Goal: Communication & Community: Answer question/provide support

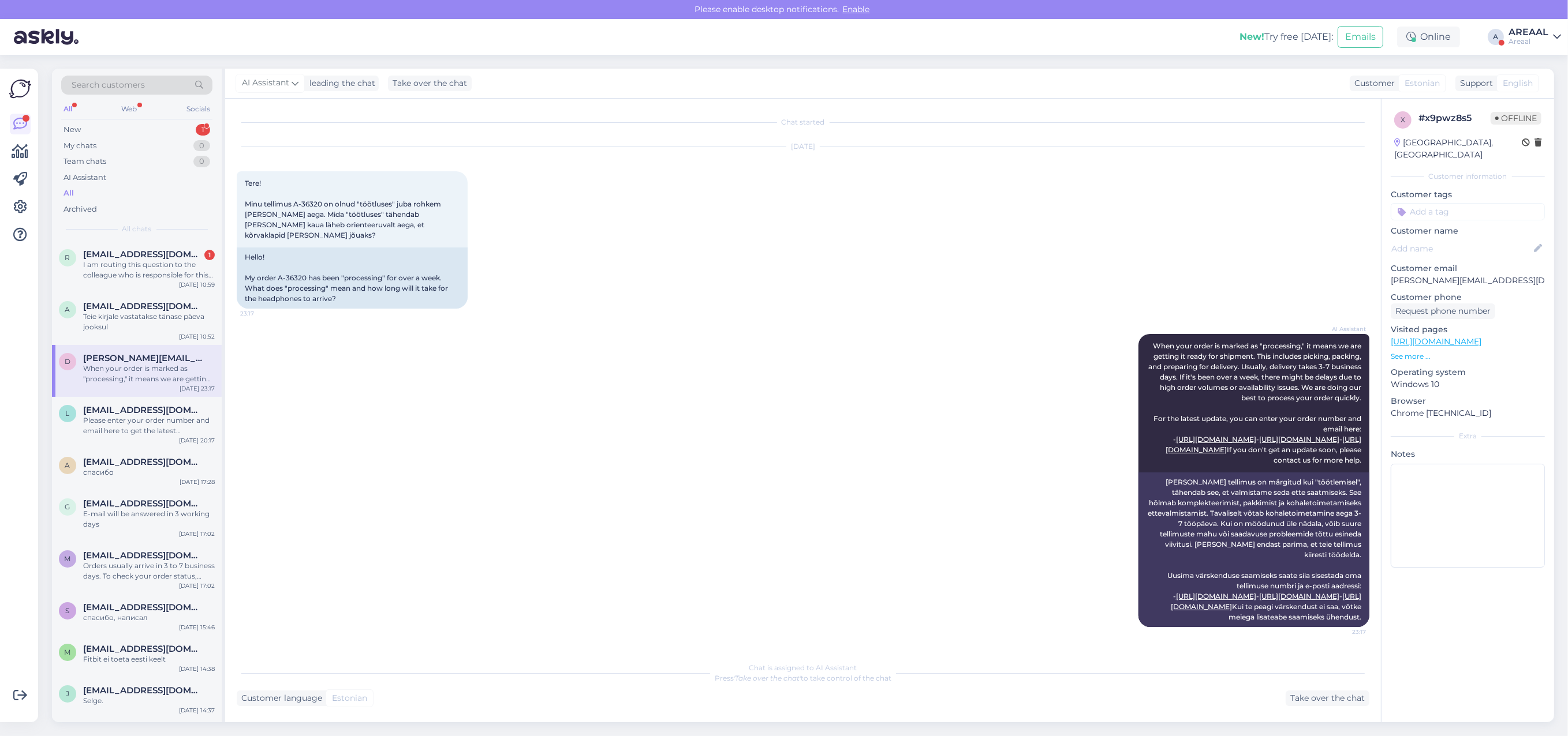
scroll to position [33, 0]
click at [503, 212] on div "Sep 3 2025 Tere! Minu tellimus A-36320 on olnud "töötluses" juba rohkem kui näd…" at bounding box center [802, 228] width 1132 height 187
click at [810, 230] on div "Sep 3 2025 Tere! Minu tellimus A-36320 on olnud "töötluses" juba rohkem kui näd…" at bounding box center [802, 228] width 1132 height 187
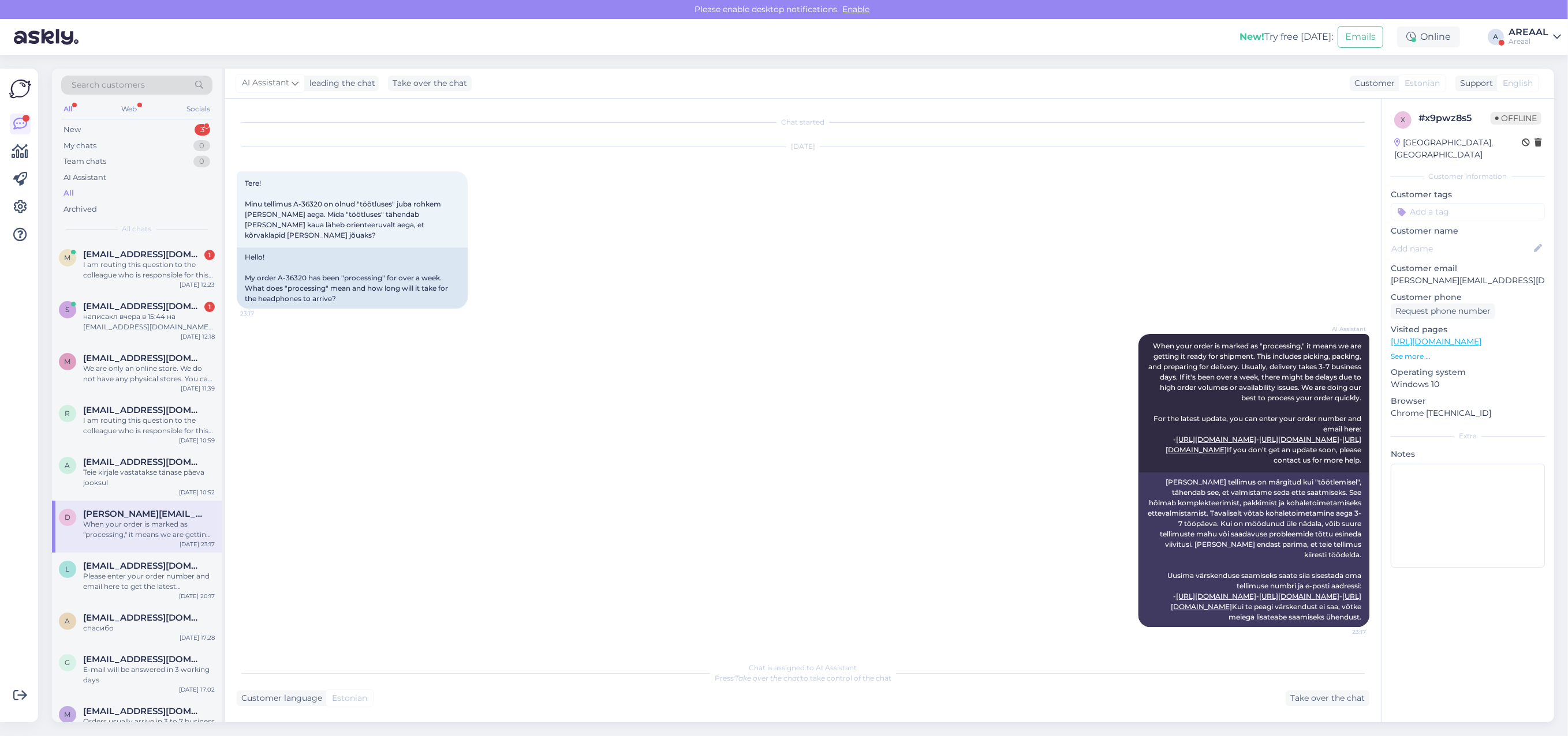
click at [530, 321] on div "AI Assistant When your order is marked as "processing," it means we are getting…" at bounding box center [802, 480] width 1132 height 318
click at [168, 306] on div "simeyko@ukr.net 1" at bounding box center [149, 307] width 132 height 11
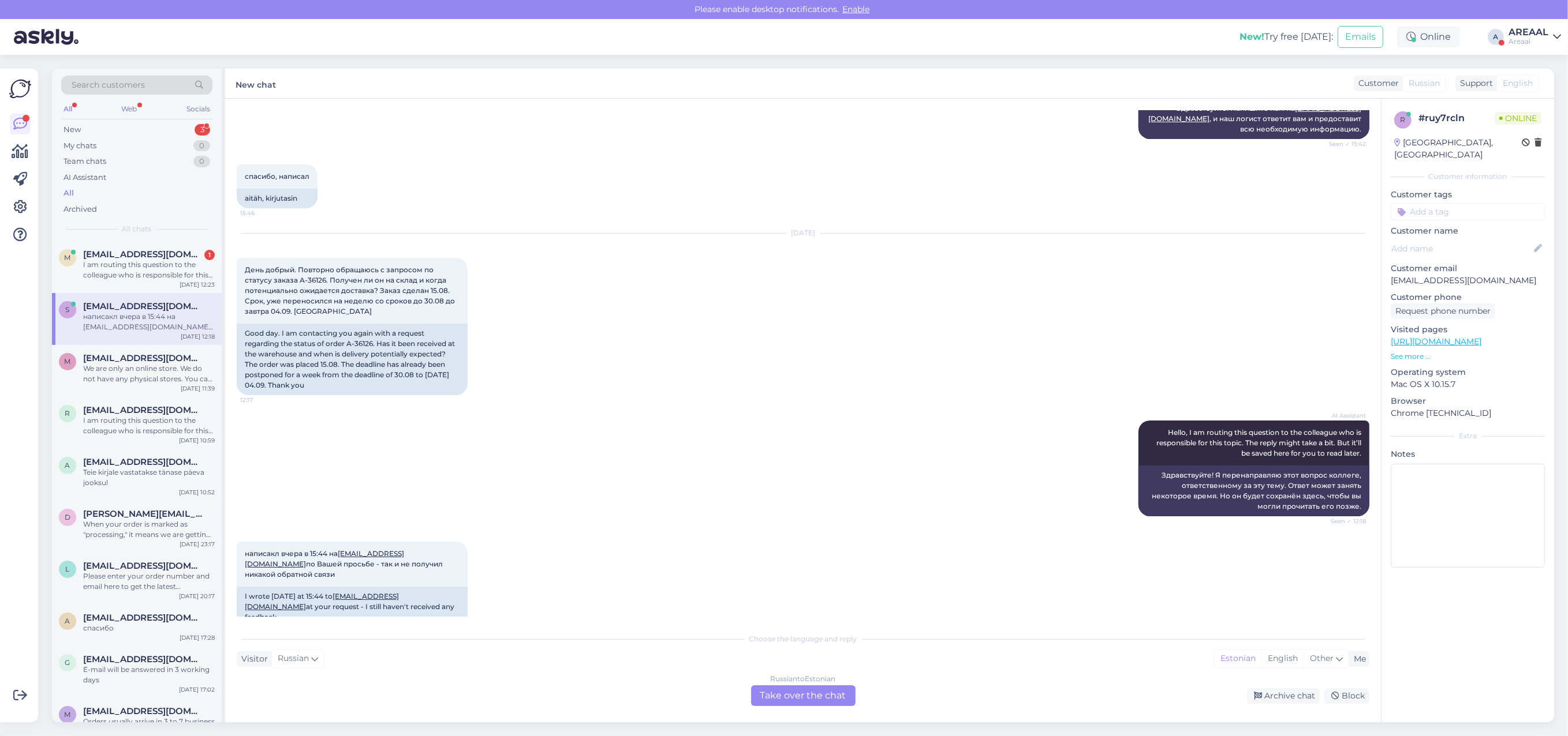
click at [820, 703] on div "Russian to Estonian Take over the chat" at bounding box center [803, 696] width 105 height 21
click at [818, 689] on div "Russian to Estonian Take over the chat" at bounding box center [803, 696] width 105 height 21
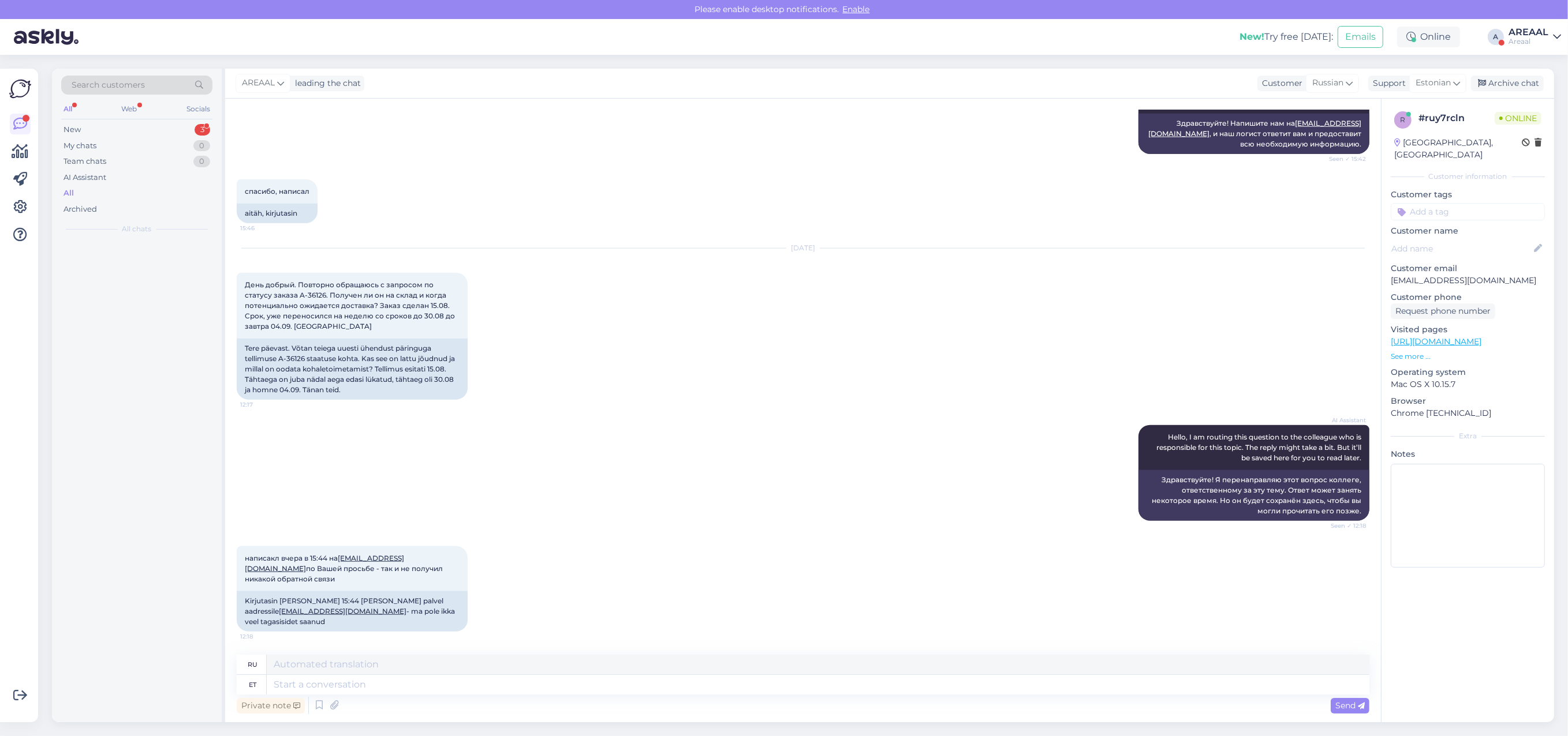
scroll to position [1980, 0]
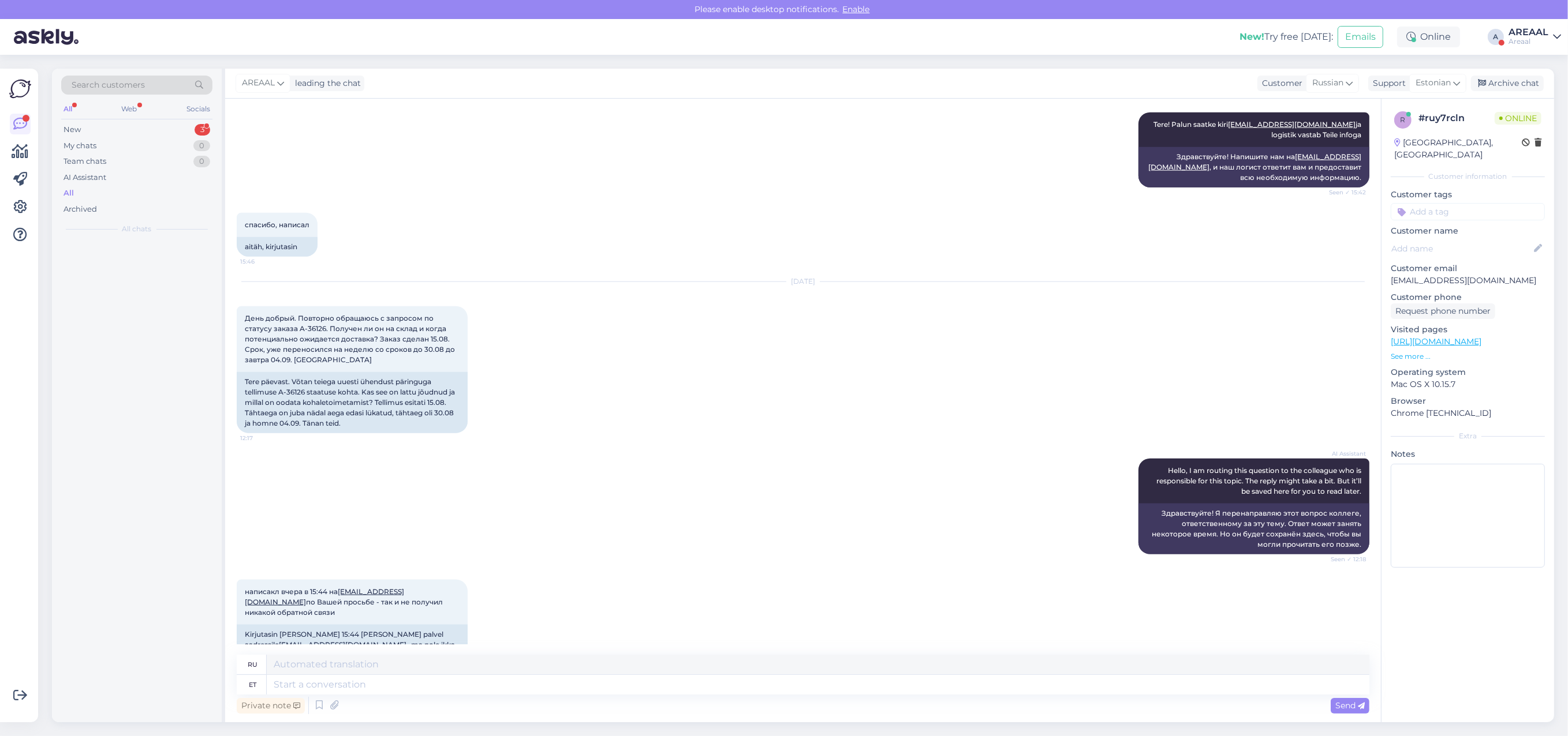
click at [818, 688] on textarea at bounding box center [817, 685] width 1103 height 19
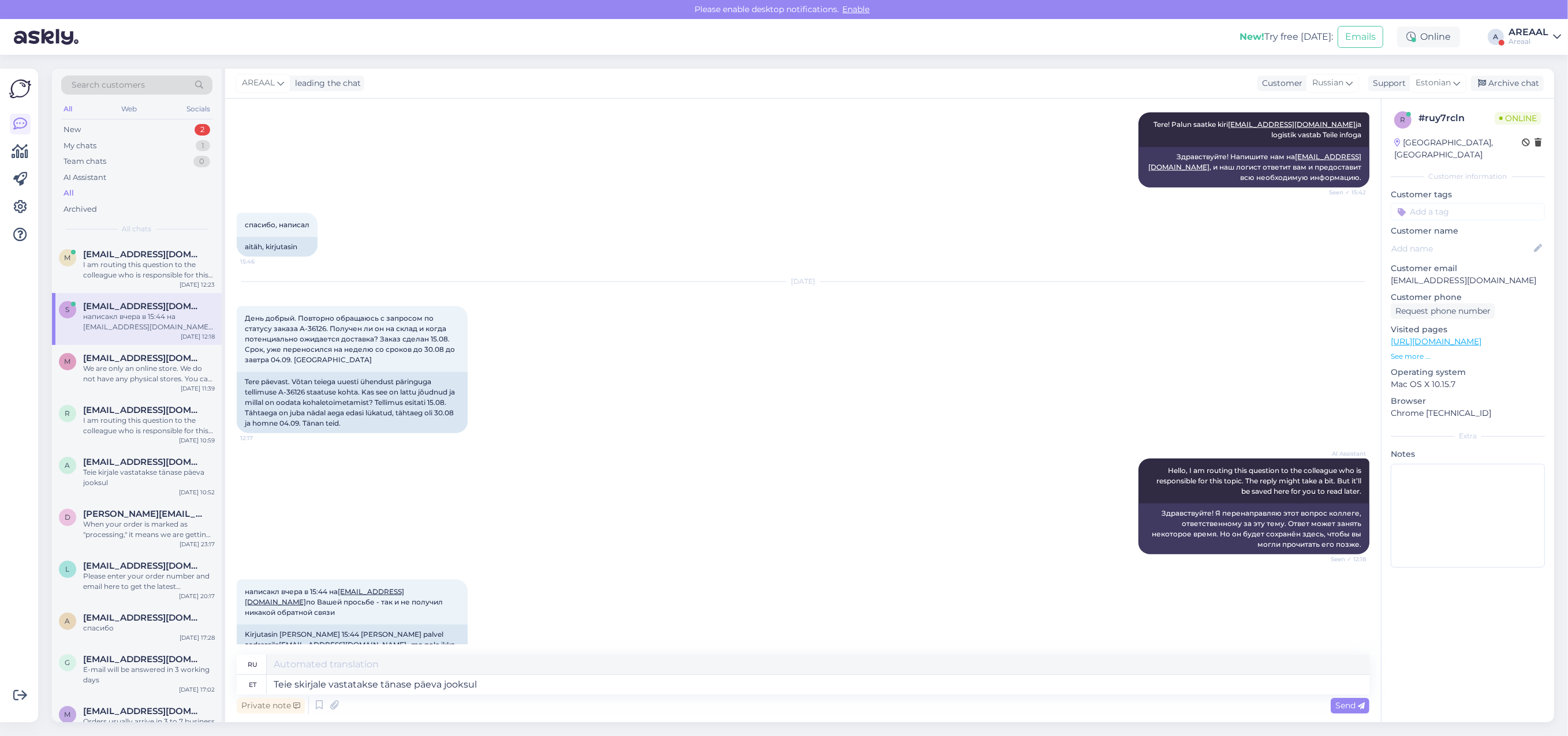
type textarea "Teie sakirjale vastatakse tänase päeva jooksul"
type textarea "Твой"
type textarea "Teie saakirjale vastatakse tänase päeva jooksul"
type textarea "На Ваше письмо будет дан ответ."
type textarea "Teie saadkirjale vastatakse tänase päeva jooksul"
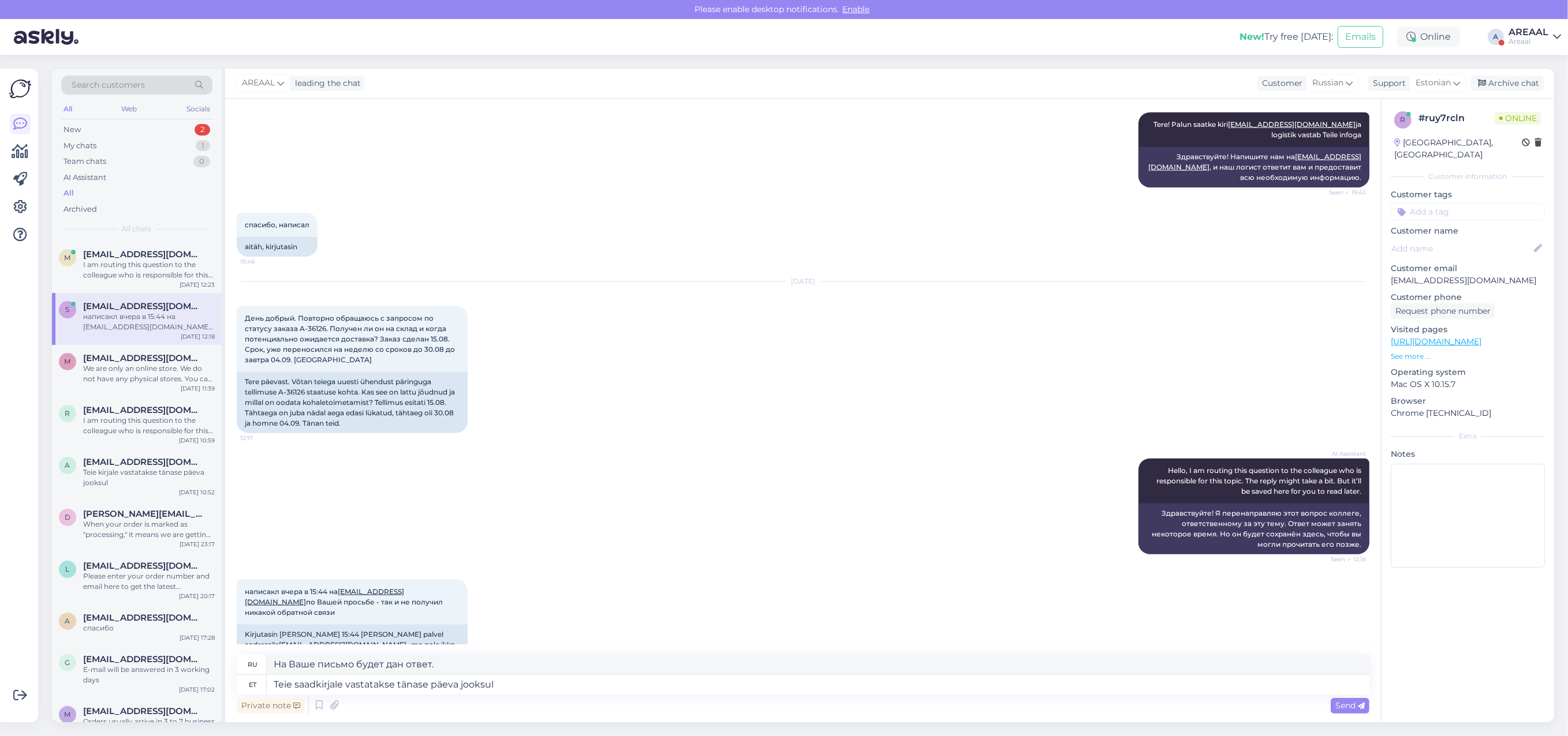
type textarea "На Ваше письмо будет дан ответ в течение сегодняшнего дня."
type textarea "Teie saadekirjale vastatakse tänase päeva jooksul"
type textarea "На Ваше письмо будет дан ответ сегодня."
type textarea "Teie saadetud kirjale vastatakse tänase päeva jooksul"
type textarea "На ваше письмо будет дан ответ в течение сегодняшнего дня."
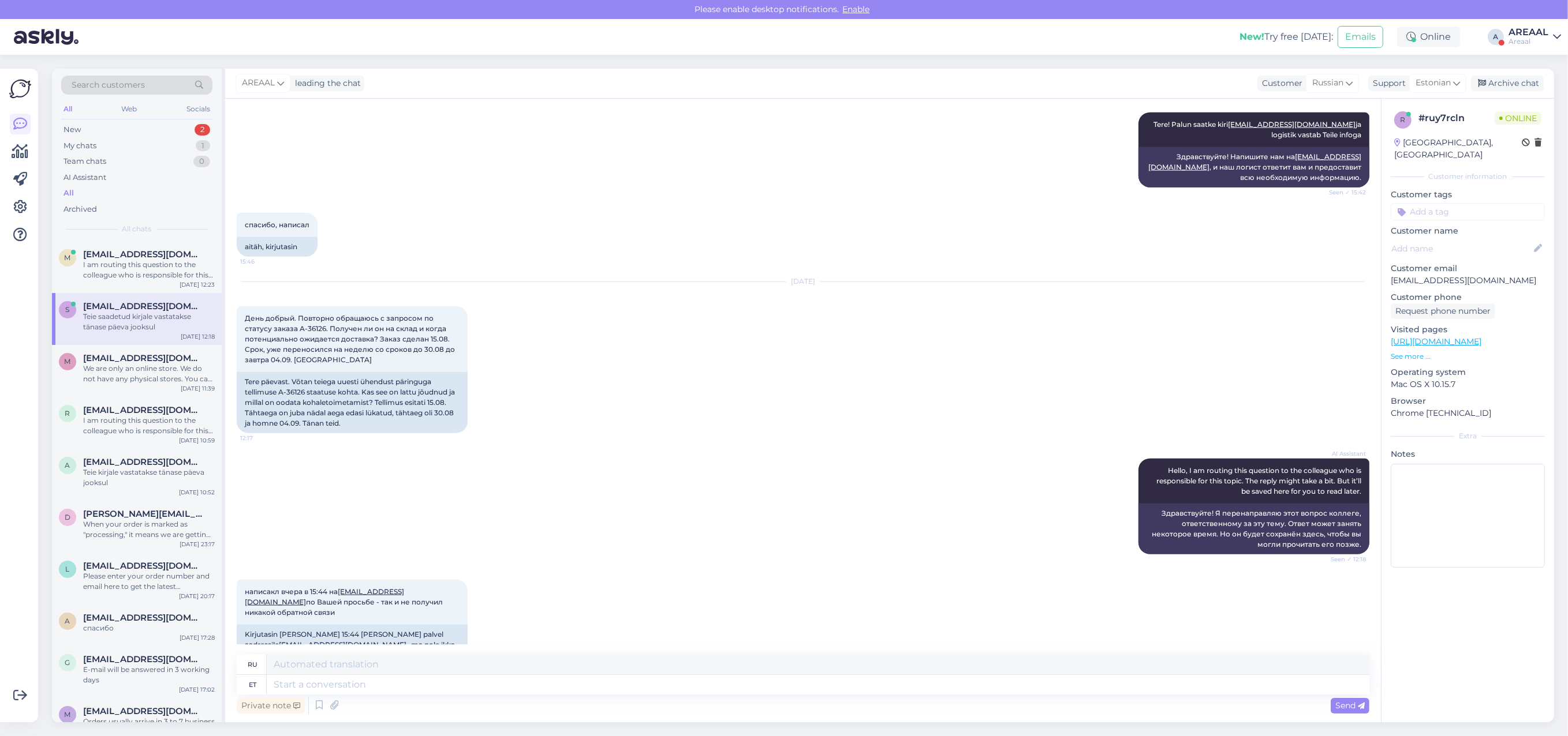
scroll to position [2060, 0]
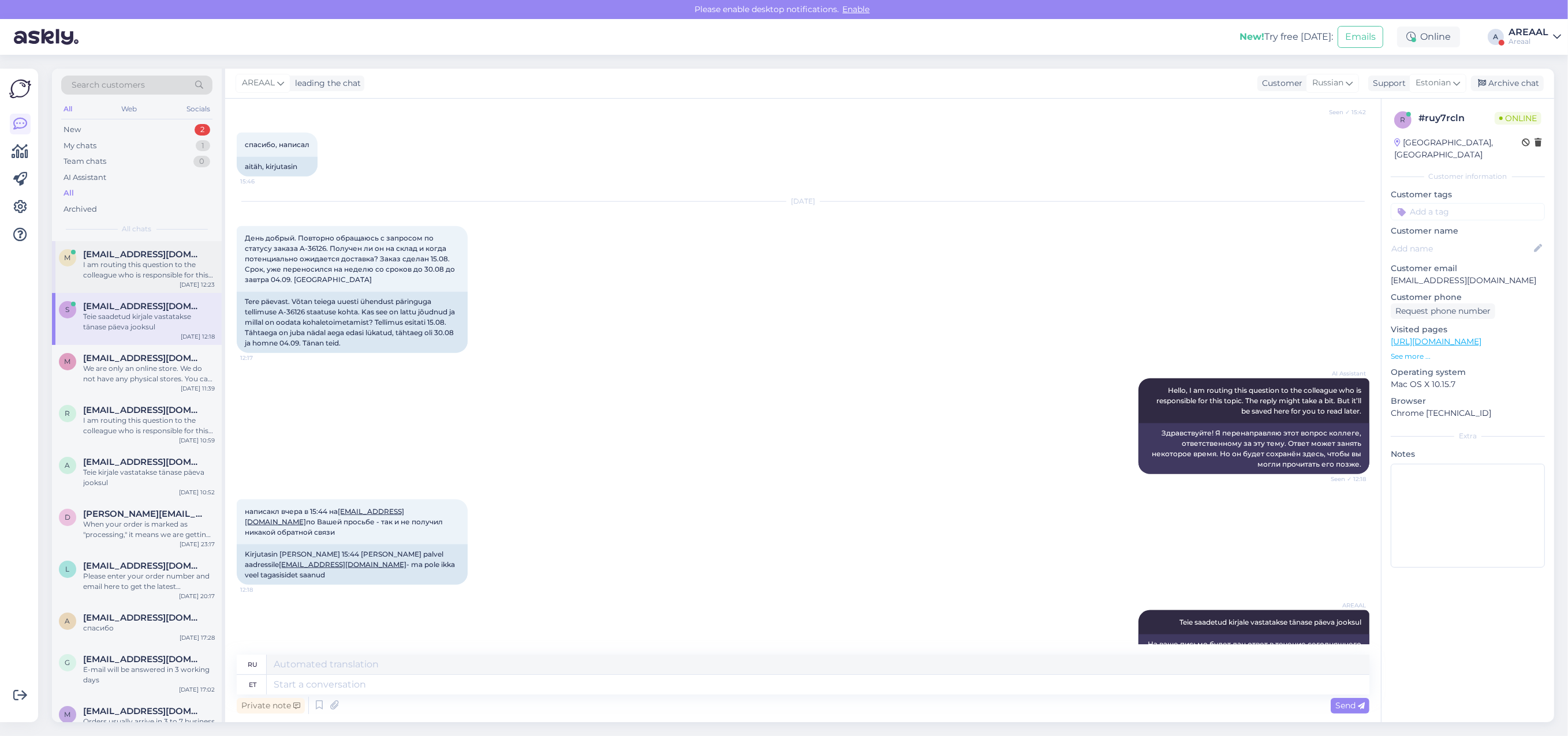
click at [200, 288] on div "Sep 4 12:23" at bounding box center [197, 285] width 35 height 9
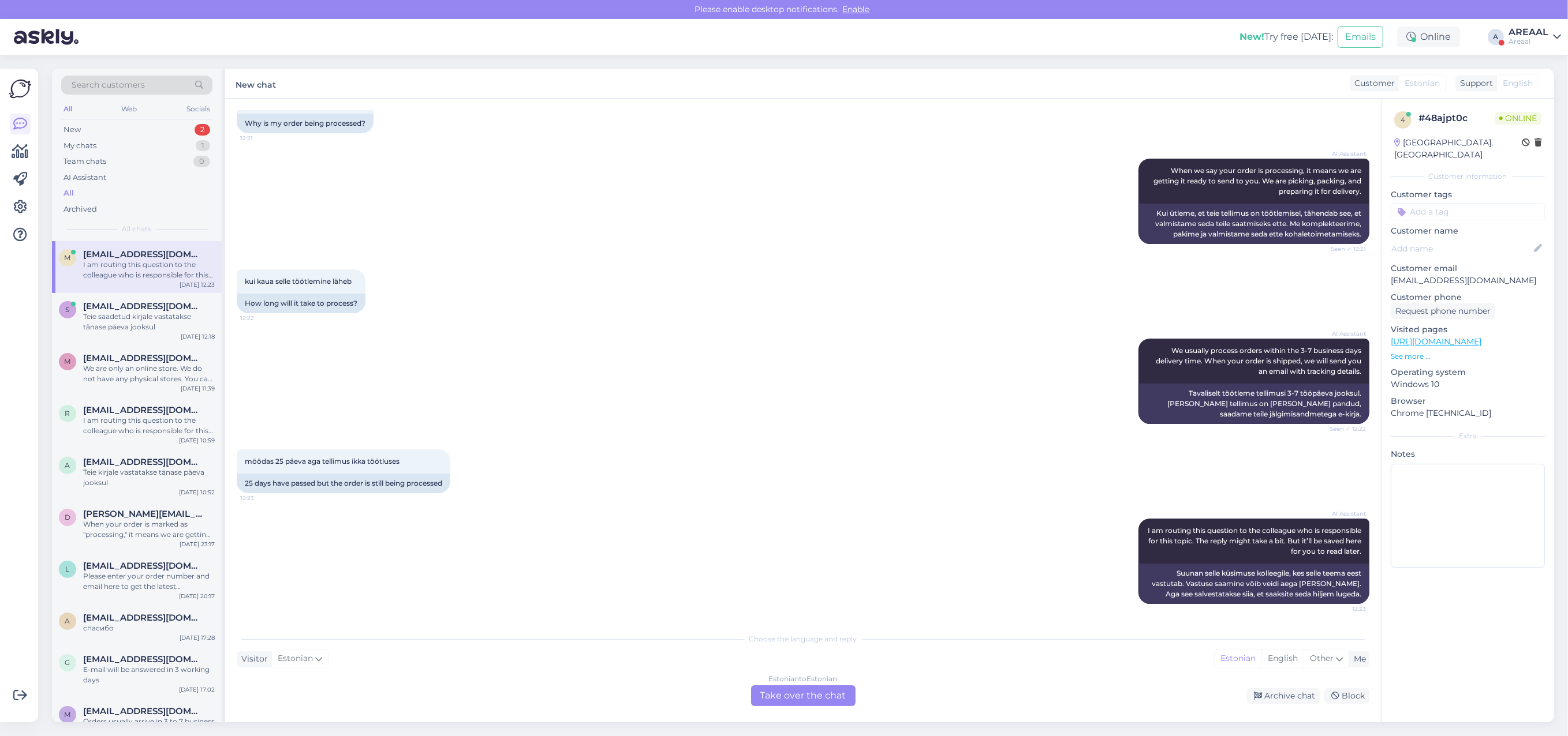
drag, startPoint x: 793, startPoint y: 682, endPoint x: 792, endPoint y: 692, distance: 10.0
click at [792, 684] on div "Estonian to Estonian" at bounding box center [803, 679] width 69 height 11
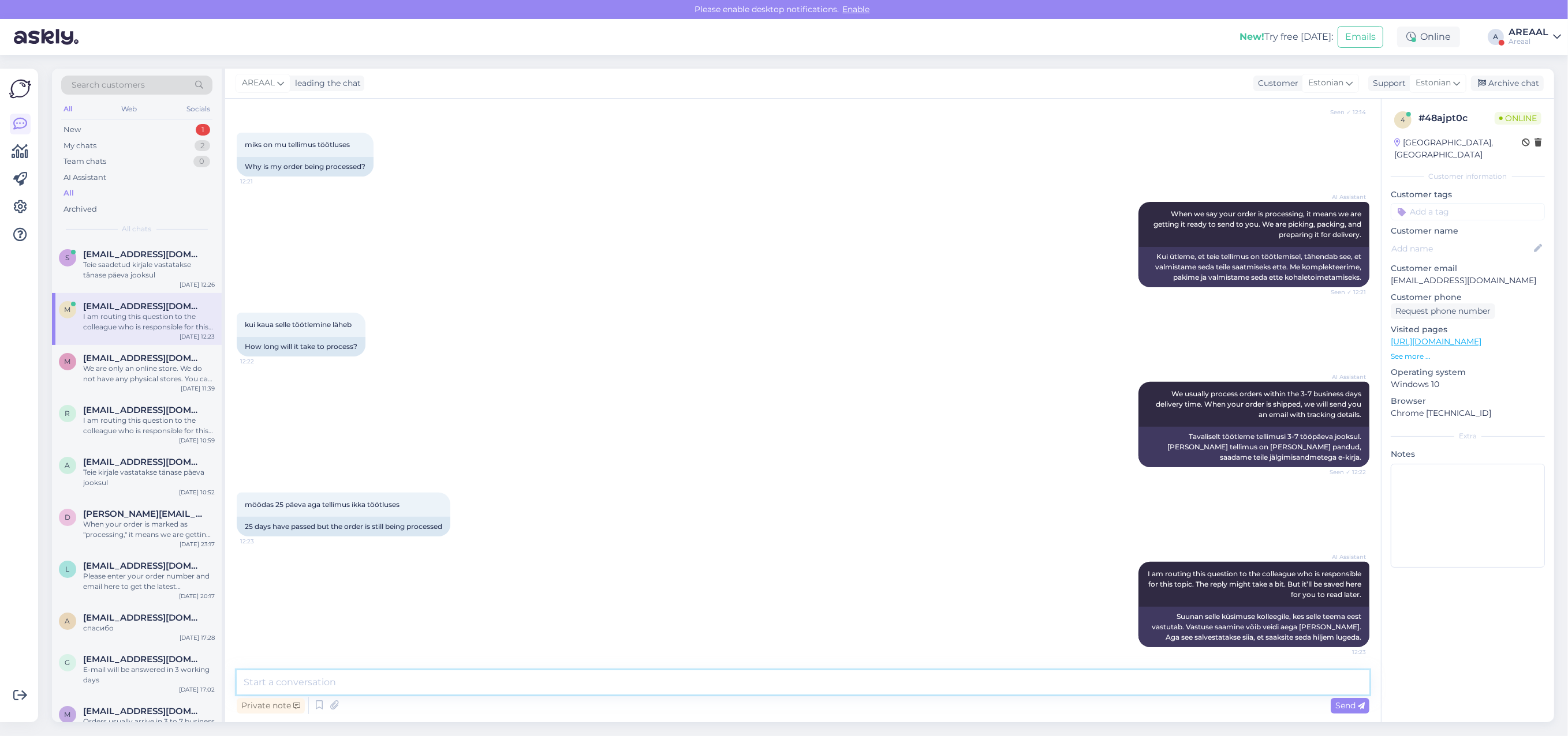
click at [780, 687] on textarea at bounding box center [802, 682] width 1132 height 25
paste textarea "Teie saadetud kirjale vastatakse tänase päeva jooksul"
type textarea "Teie saadetud kirjale vastatakse tänase päeva jooksul"
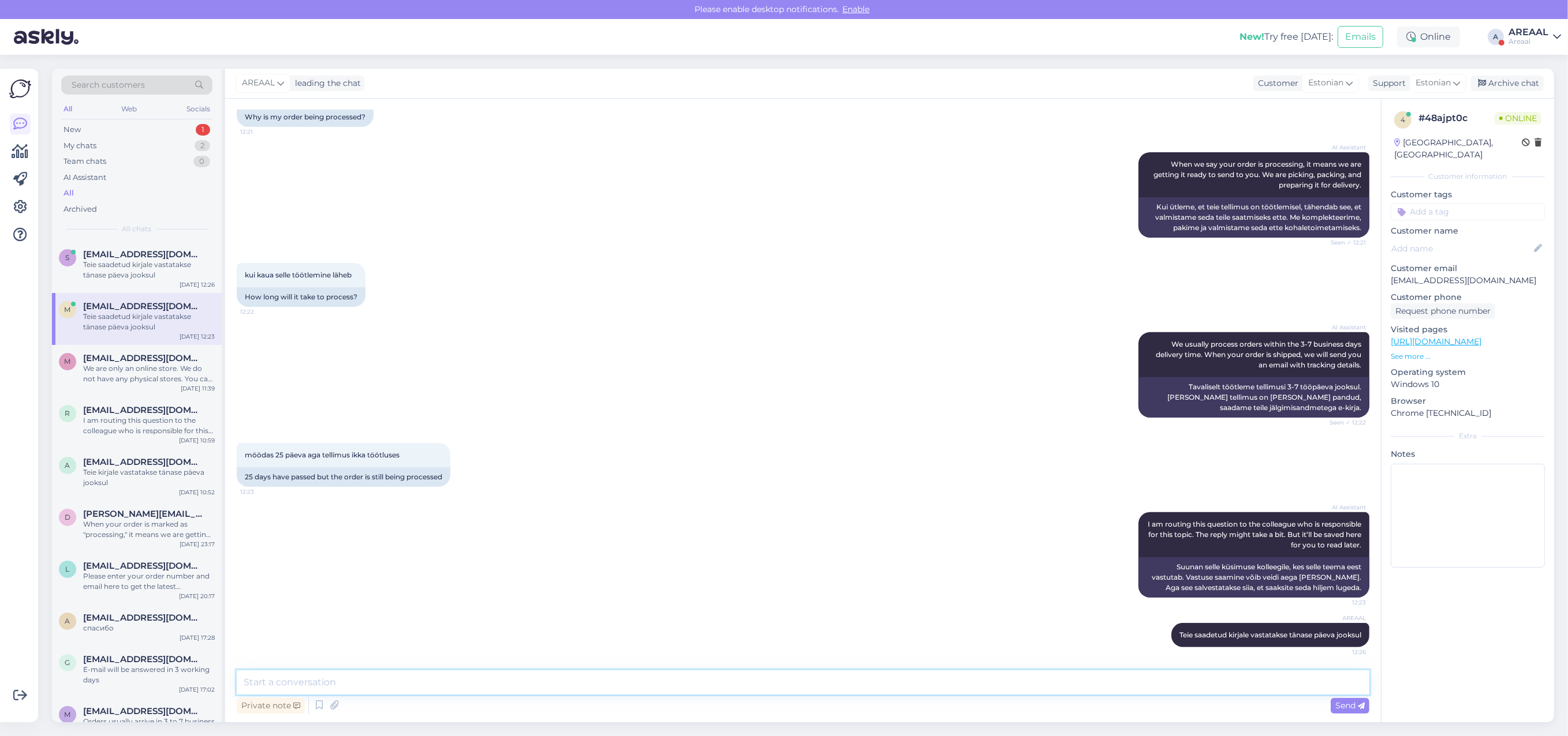
scroll to position [696, 0]
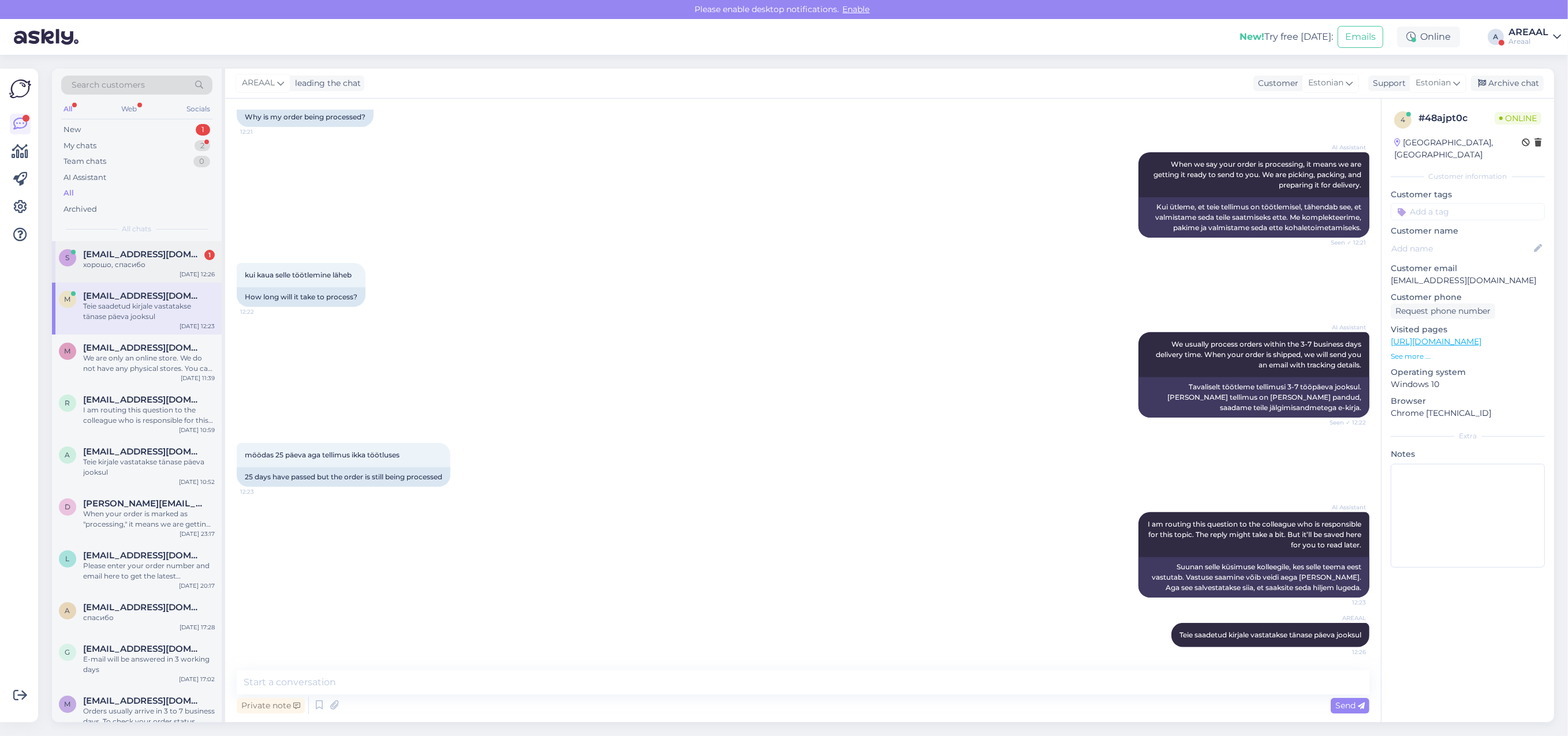
click at [193, 257] on div "simeyko@ukr.net 1" at bounding box center [149, 254] width 132 height 11
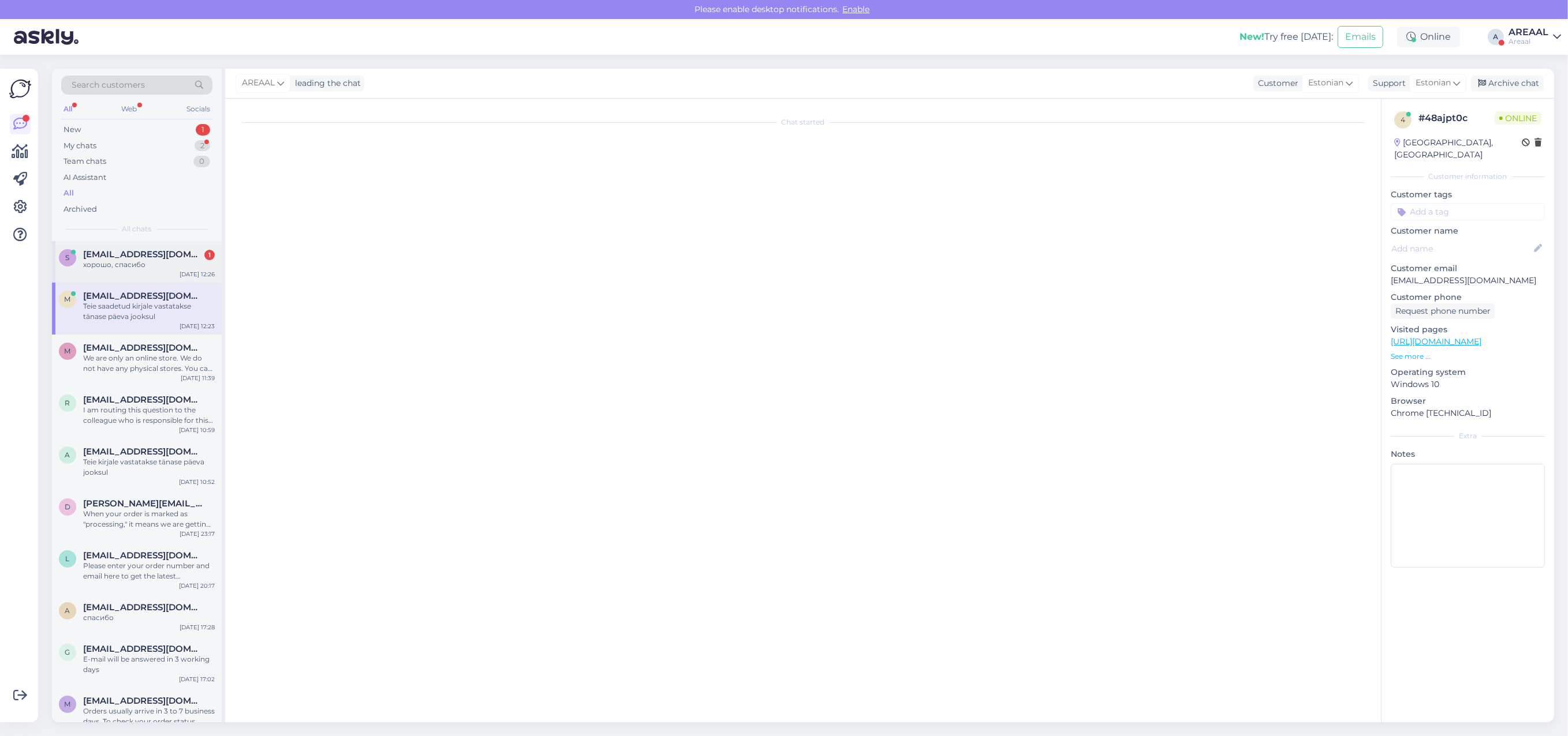
scroll to position [2130, 0]
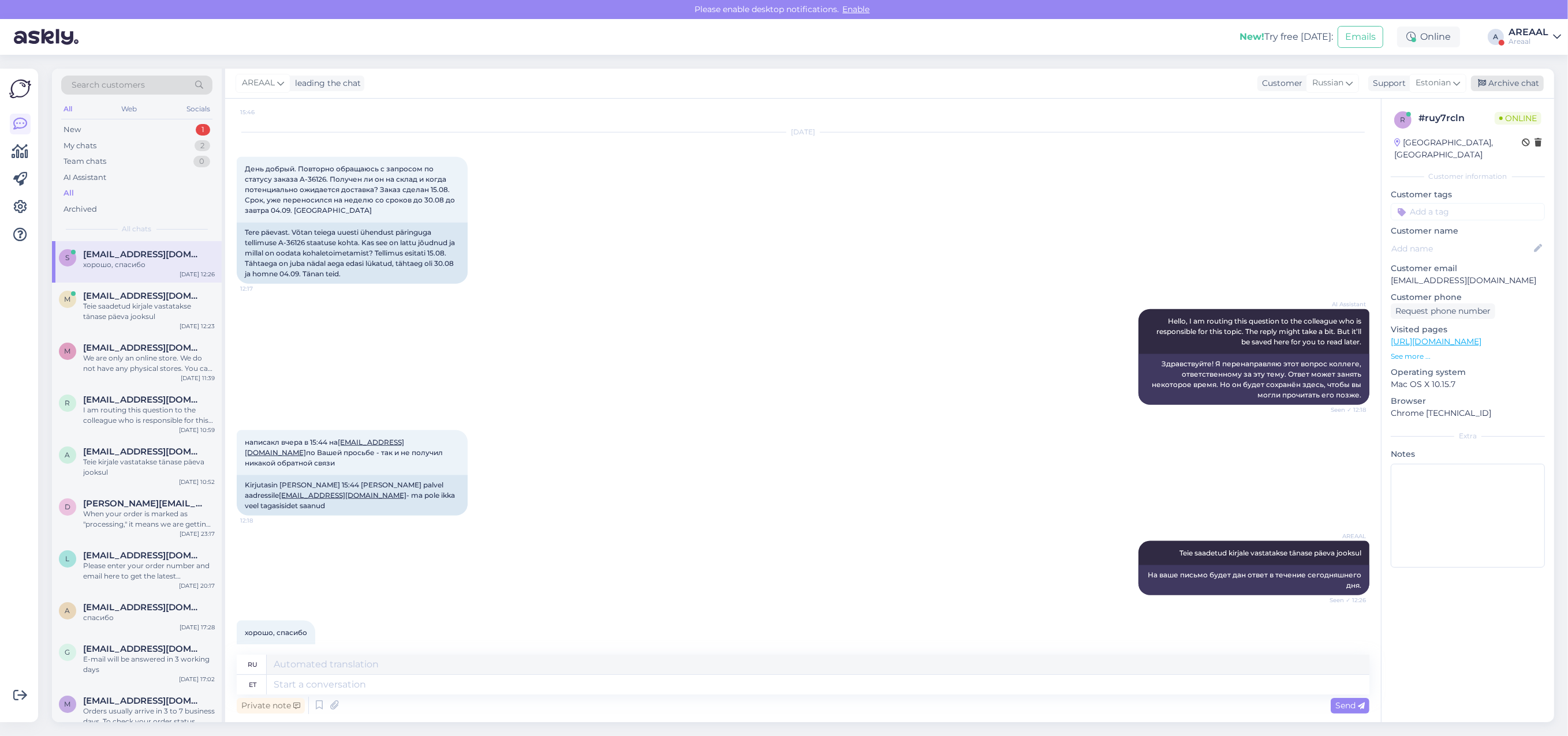
click at [1525, 88] on div "Archive chat" at bounding box center [1507, 84] width 73 height 16
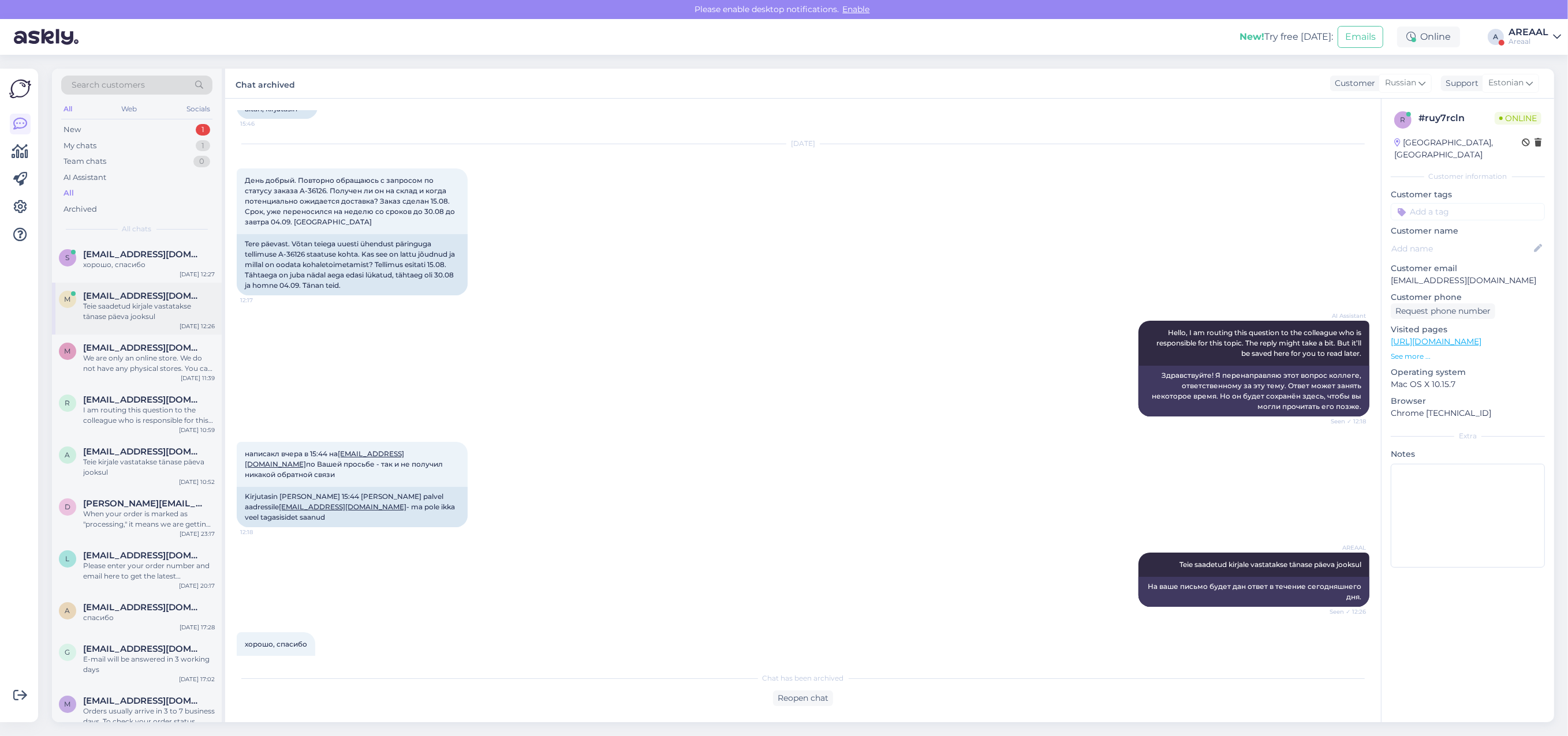
click at [154, 318] on div "Teie saadetud kirjale vastatakse tänase päeva jooksul" at bounding box center [149, 312] width 132 height 21
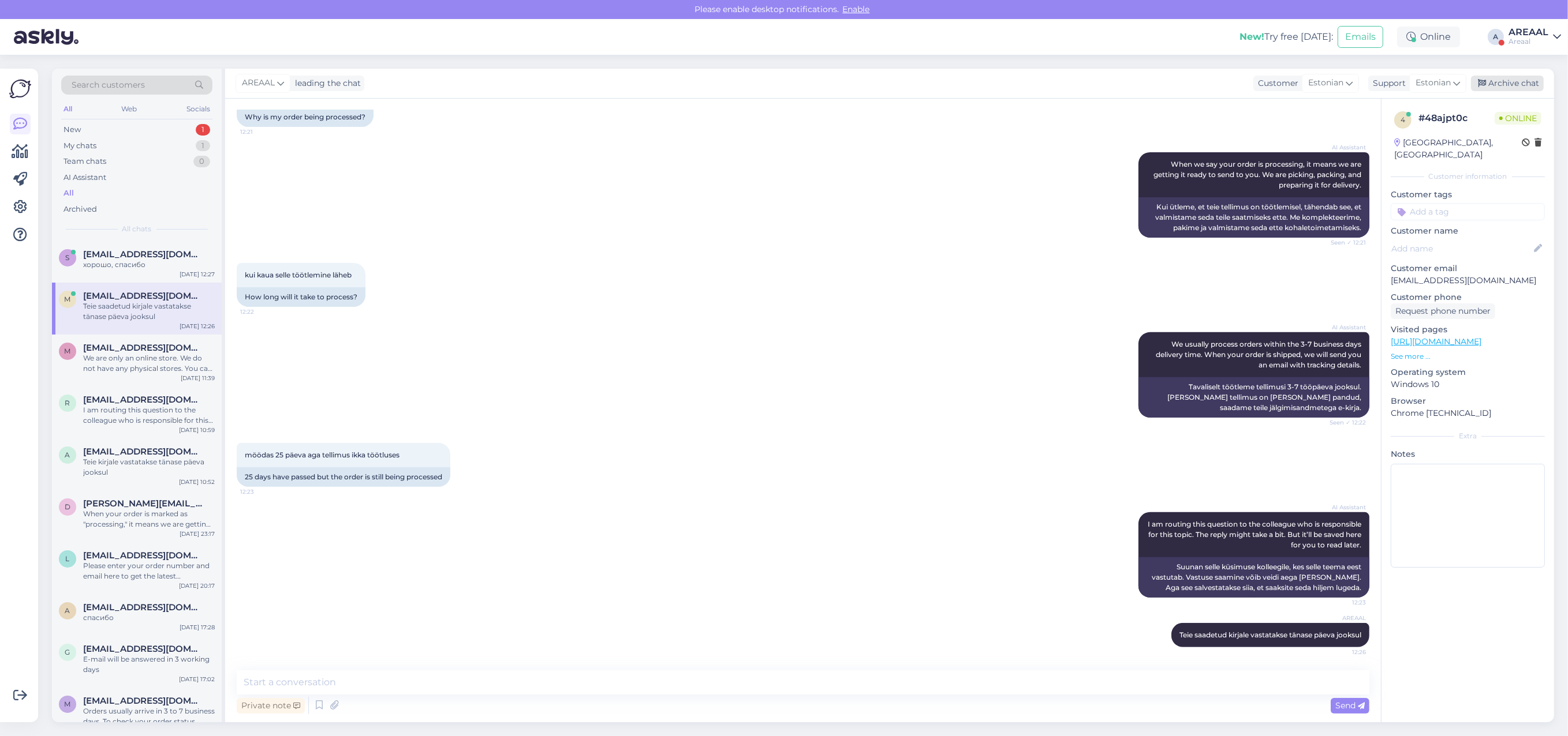
click at [1522, 78] on div "Archive chat" at bounding box center [1507, 84] width 73 height 16
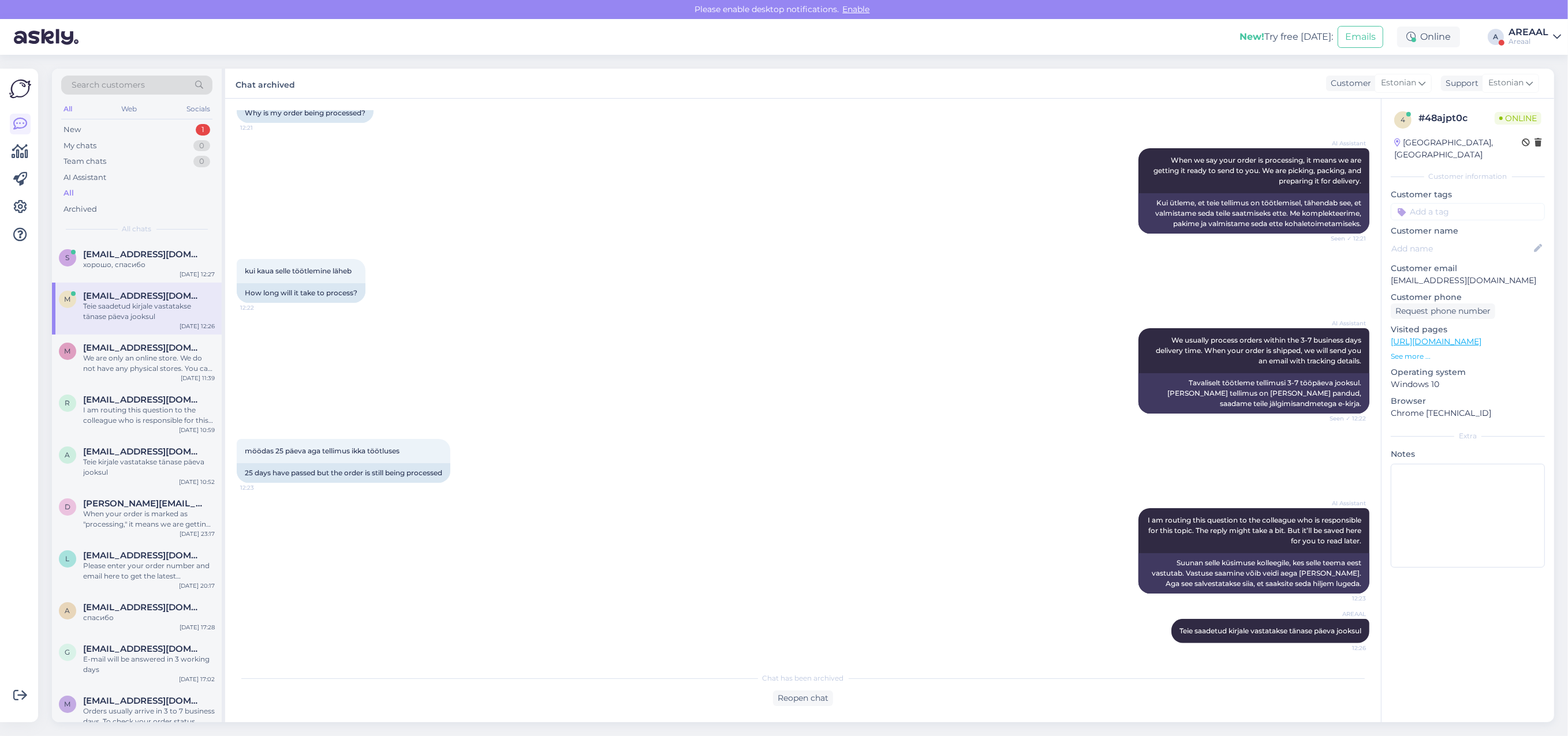
click at [783, 221] on div "AI Assistant When we say your order is processing, it means we are getting it r…" at bounding box center [802, 191] width 1132 height 111
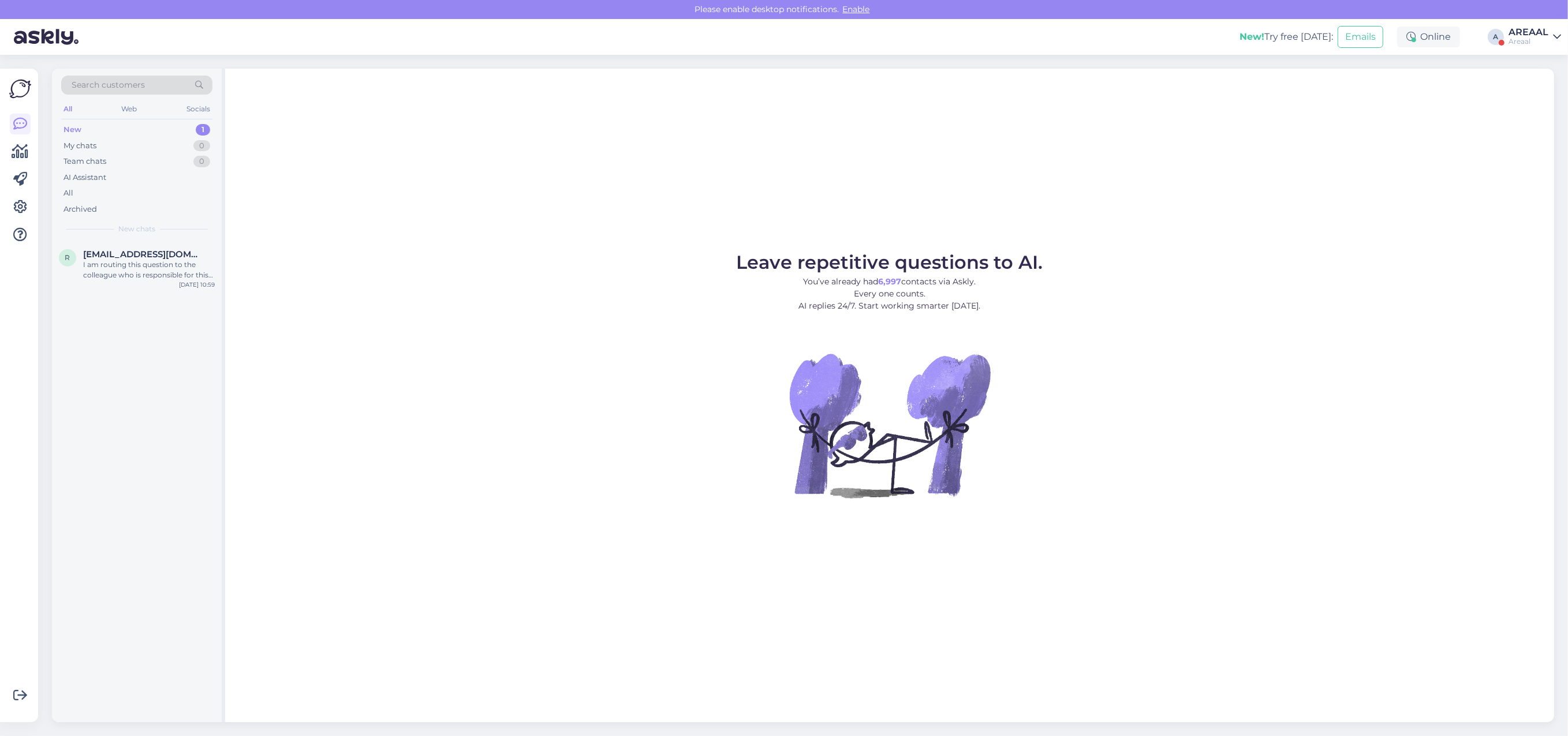
click at [873, 176] on div "Leave repetitive questions to AI. You’ve already had 6,997 contacts via Askly. …" at bounding box center [890, 395] width 1330 height 653
click at [178, 193] on div "All" at bounding box center [137, 193] width 151 height 16
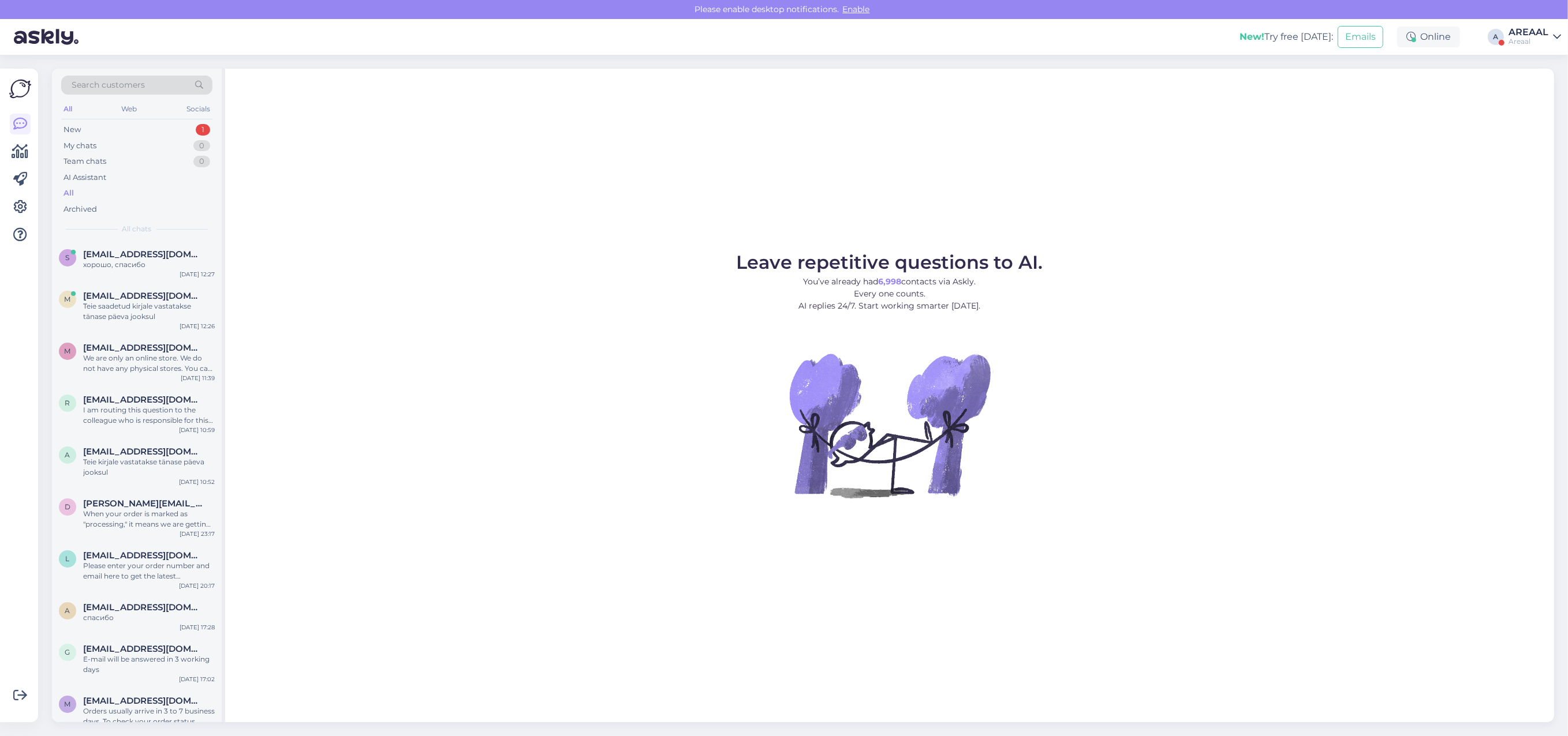
click at [641, 212] on div "Leave repetitive questions to AI. You’ve already had 6,998 contacts via Askly. …" at bounding box center [890, 395] width 1330 height 653
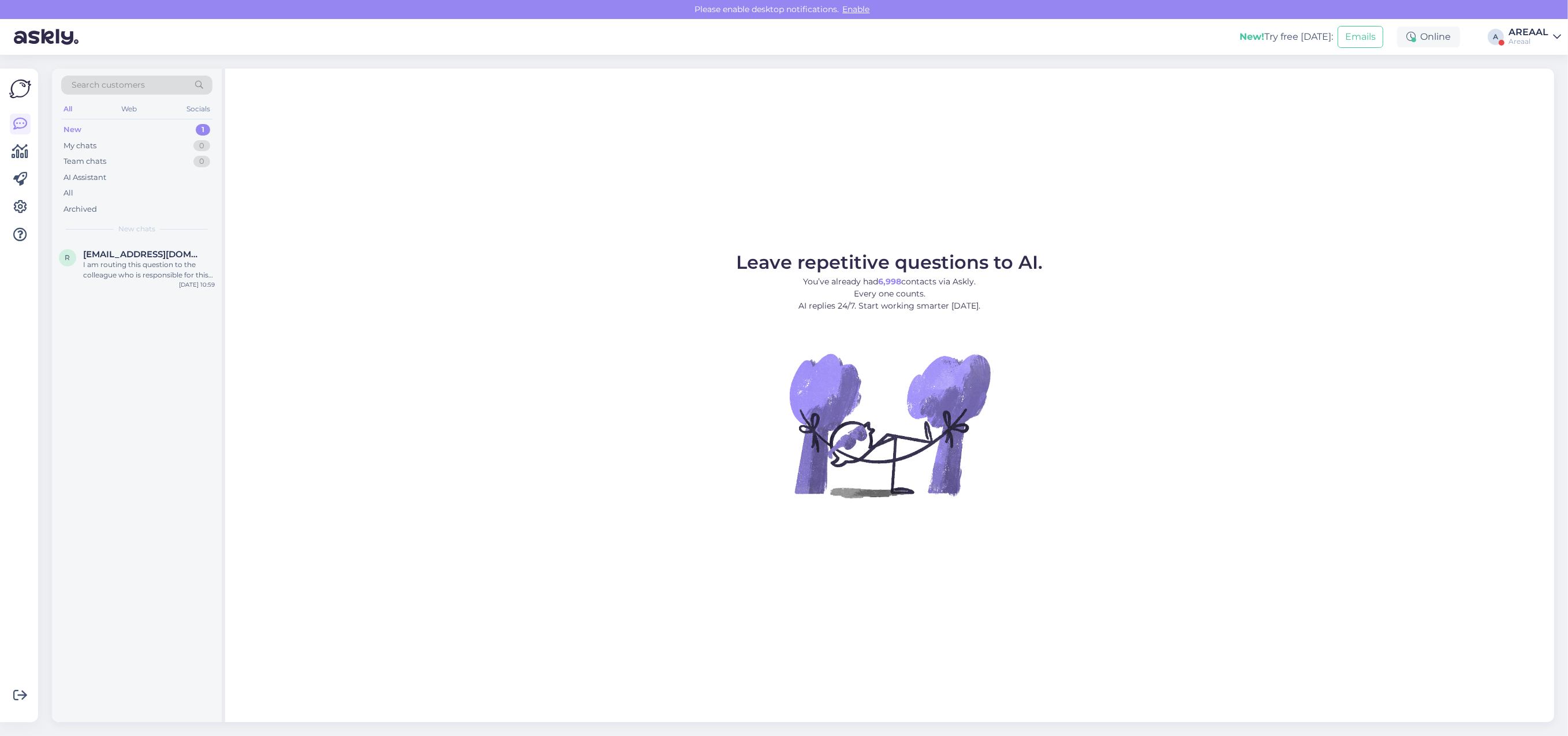
drag, startPoint x: 1542, startPoint y: 36, endPoint x: 1540, endPoint y: 42, distance: 6.3
click at [1541, 36] on div "AREAAL" at bounding box center [1528, 32] width 40 height 9
click at [1528, 84] on button "Open" at bounding box center [1535, 89] width 33 height 18
click at [151, 326] on div "j #jlsorwmd 1 Ma ei [PERSON_NAME] saanud, tarneaeg on nii pikk, et mul on tekki…" at bounding box center [136, 309] width 170 height 52
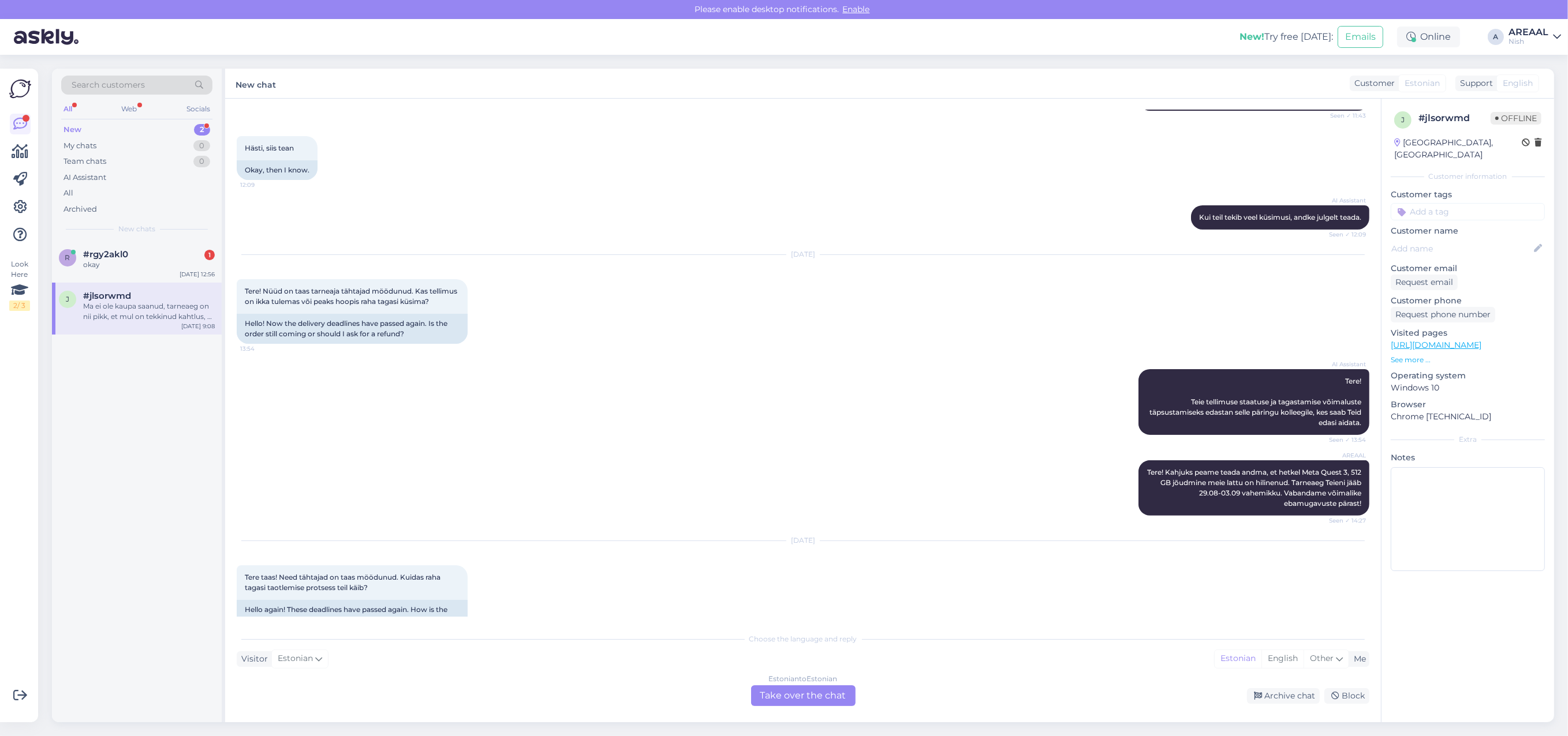
scroll to position [707, 0]
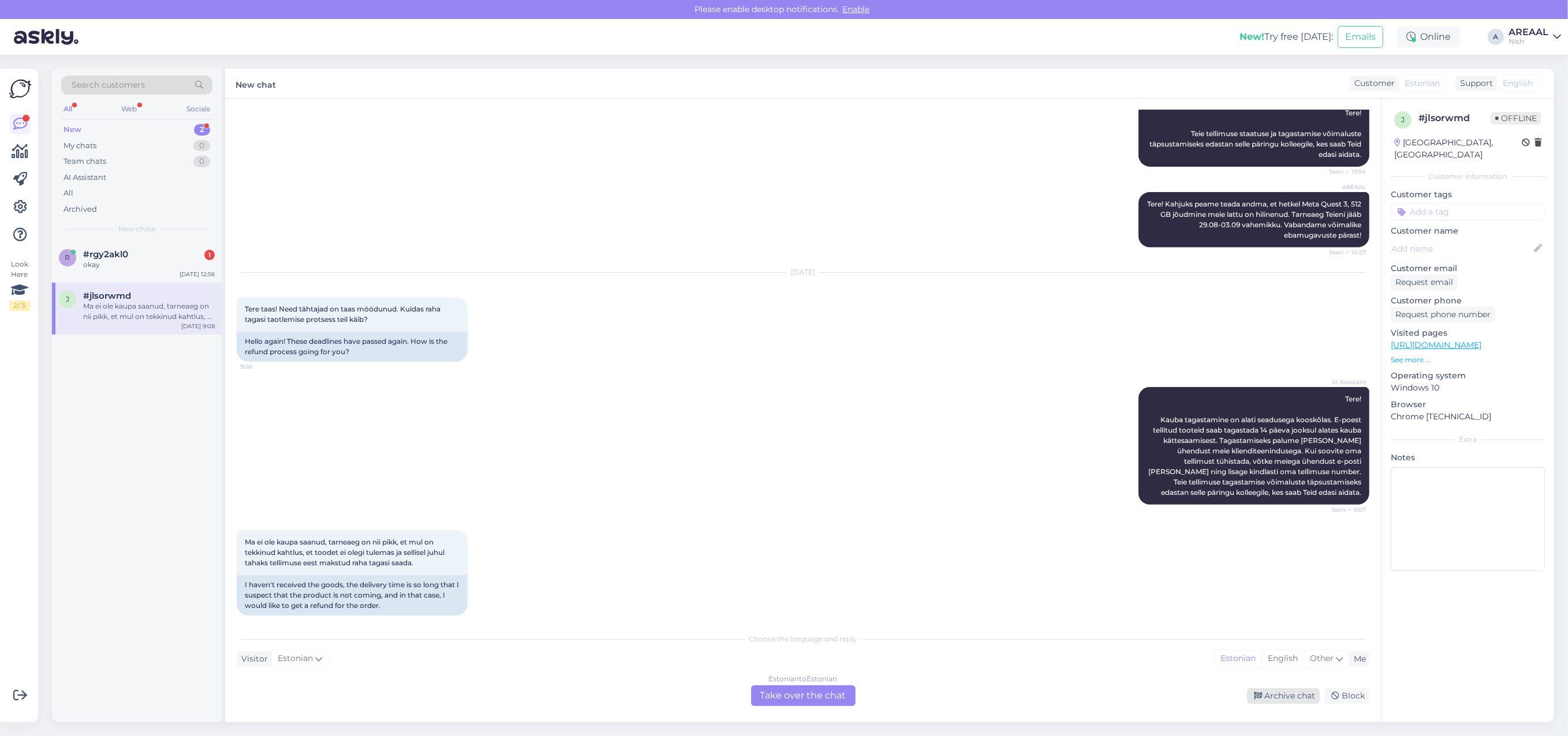
click at [1257, 689] on div "Archive chat" at bounding box center [1283, 696] width 73 height 16
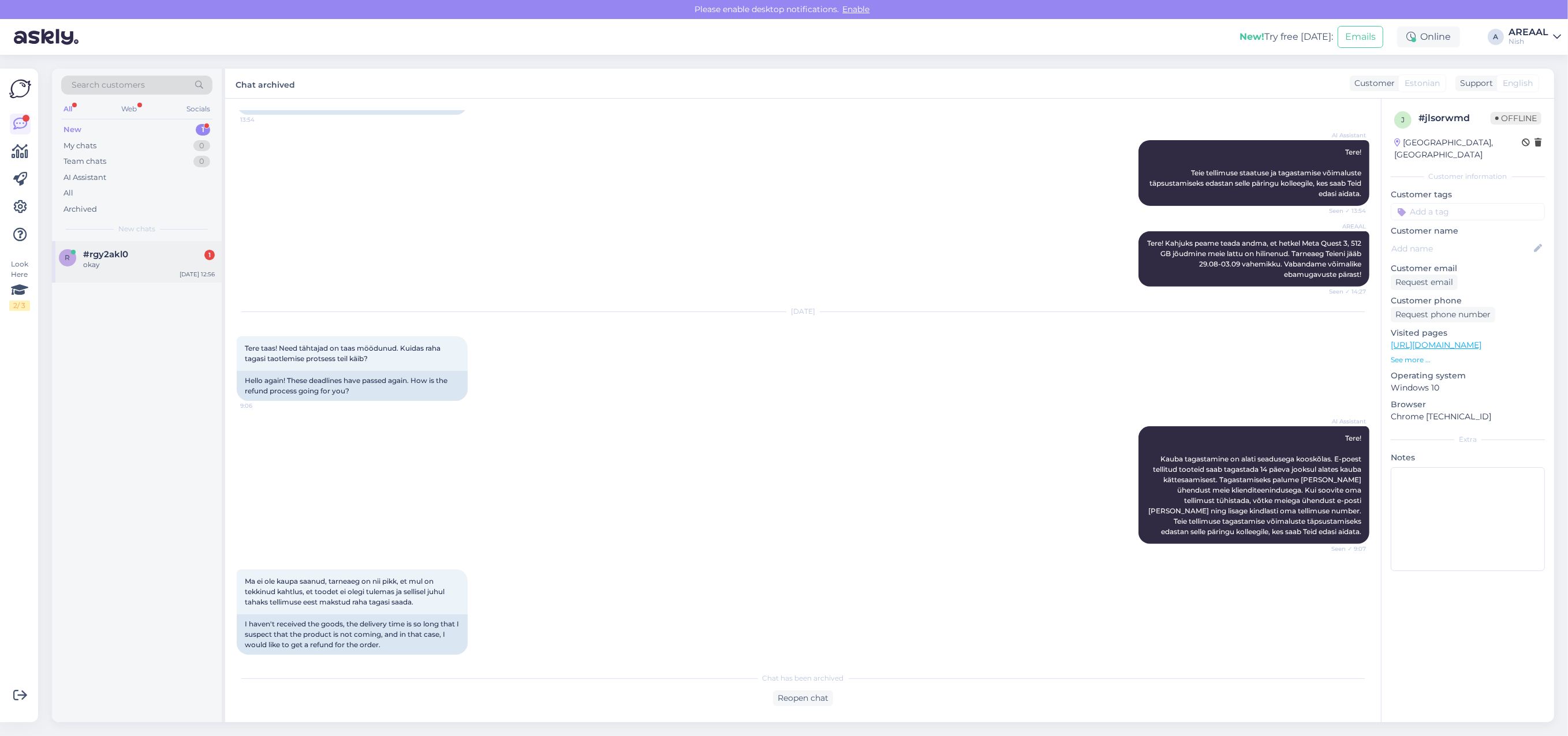
click at [97, 249] on span "#rgy2akl0" at bounding box center [105, 254] width 45 height 11
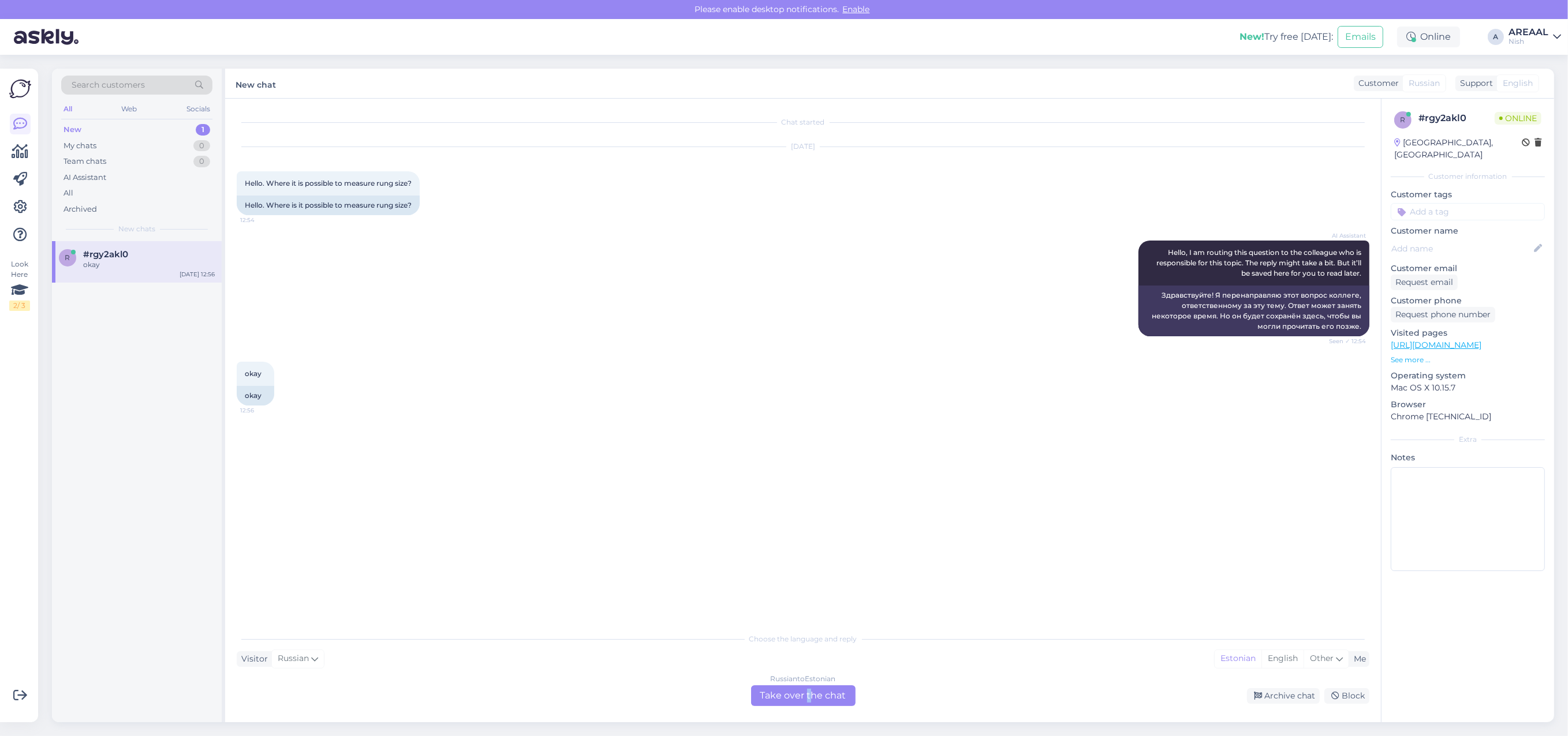
click at [810, 713] on div "Chat started [DATE] Hello. Where it is possible to measure rung size? 12:54 Hel…" at bounding box center [803, 410] width 1156 height 623
click at [816, 697] on div "Russian to Estonian Take over the chat" at bounding box center [803, 696] width 105 height 21
click at [823, 679] on div "Russian to Estonian" at bounding box center [803, 679] width 65 height 11
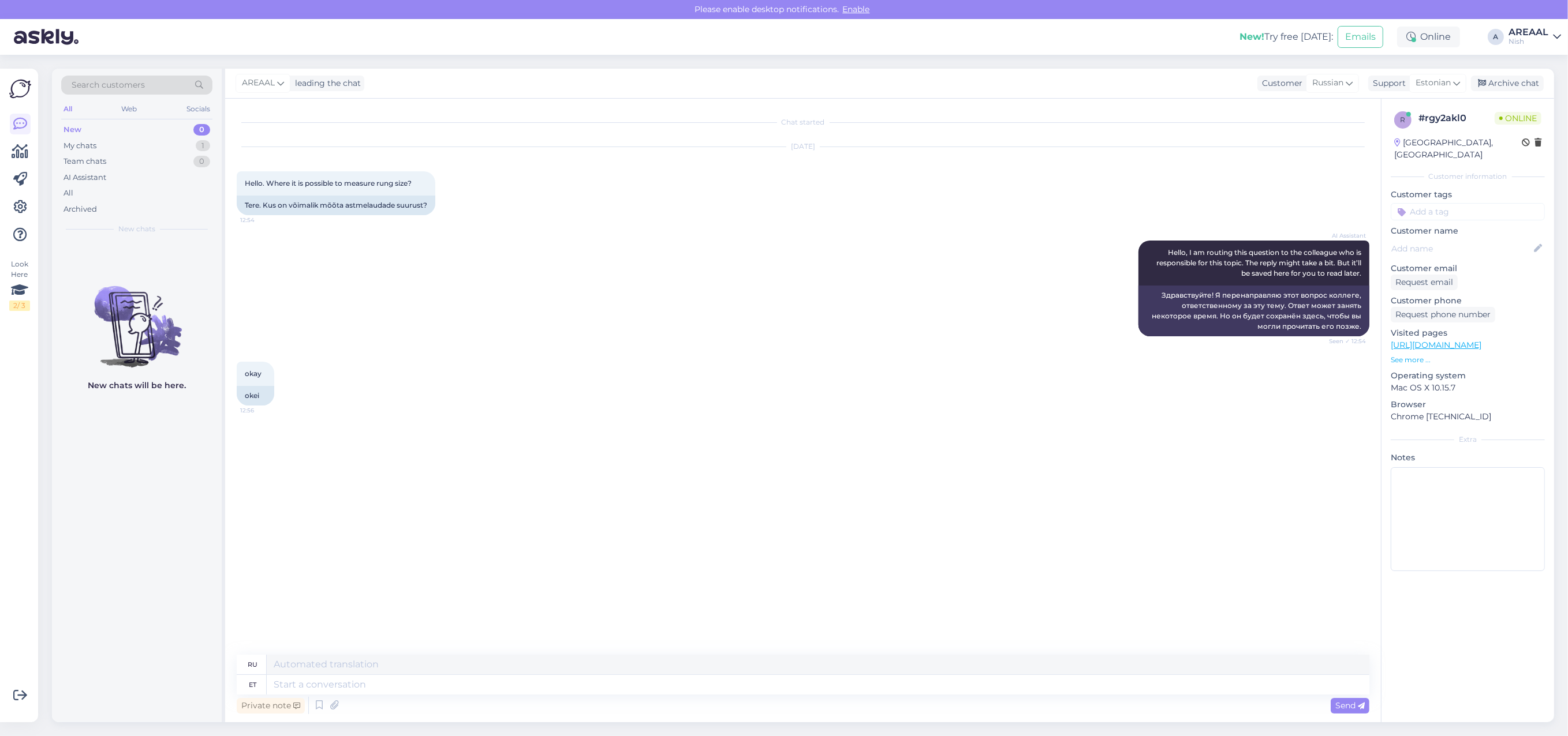
click at [820, 693] on textarea at bounding box center [817, 685] width 1103 height 19
type textarea "[URL][DOMAIN_NAME]"
click at [971, 681] on textarea at bounding box center [817, 685] width 1103 height 19
paste textarea "https://nutisormused.ee/ultrahuman-ring-air-sizing/"
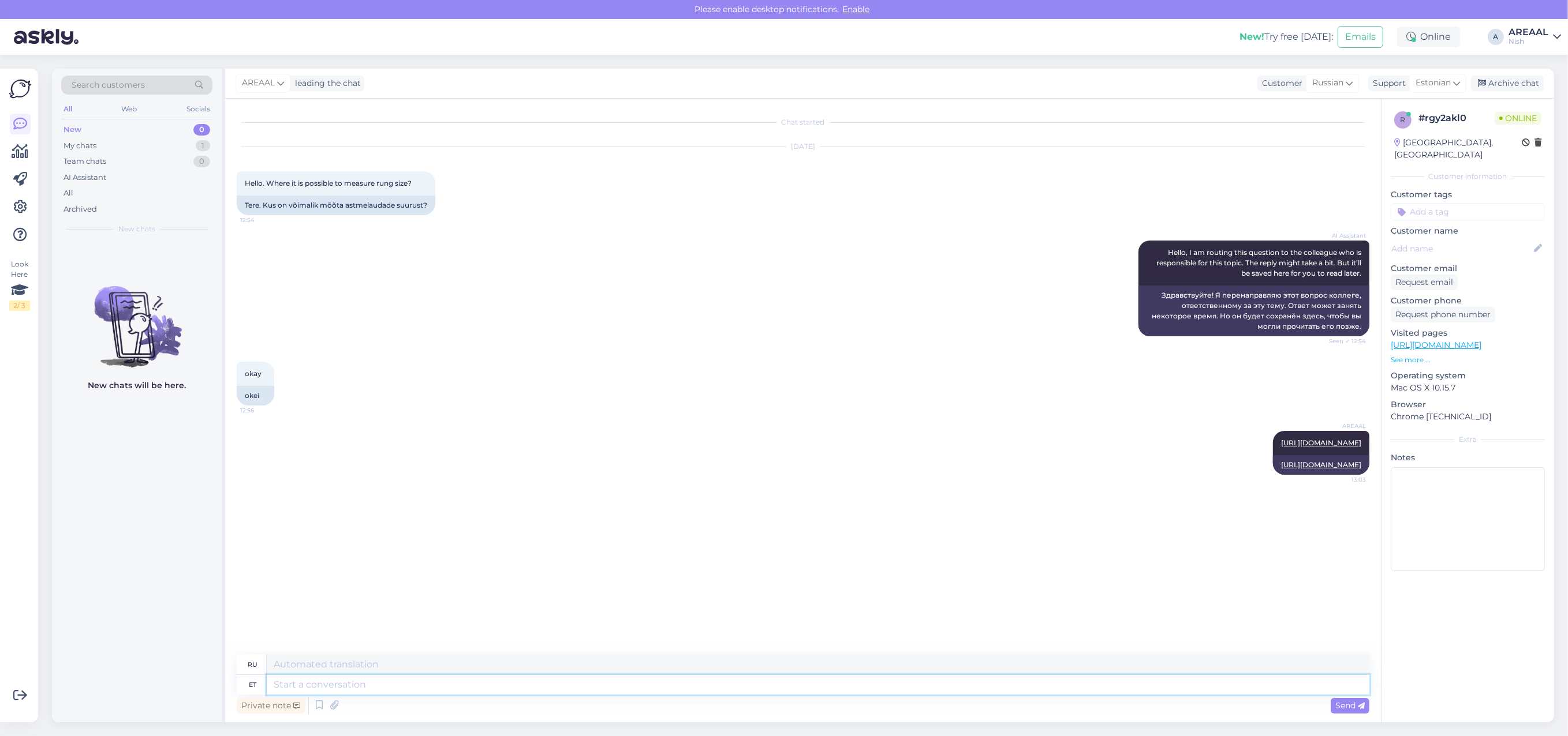
type textarea "https://nutisormused.ee/ultrahuman-ring-air-sizing/"
click at [978, 440] on div "AREAAL https://nutisormused.ee/oura-ring-gen-4-sizing-kit/ 13:03 https://nutiso…" at bounding box center [802, 453] width 1132 height 69
click at [1200, 308] on div "Здравствуйте! Я перенаправляю этот вопрос коллеге, ответственному за эту тему. …" at bounding box center [1254, 311] width 231 height 51
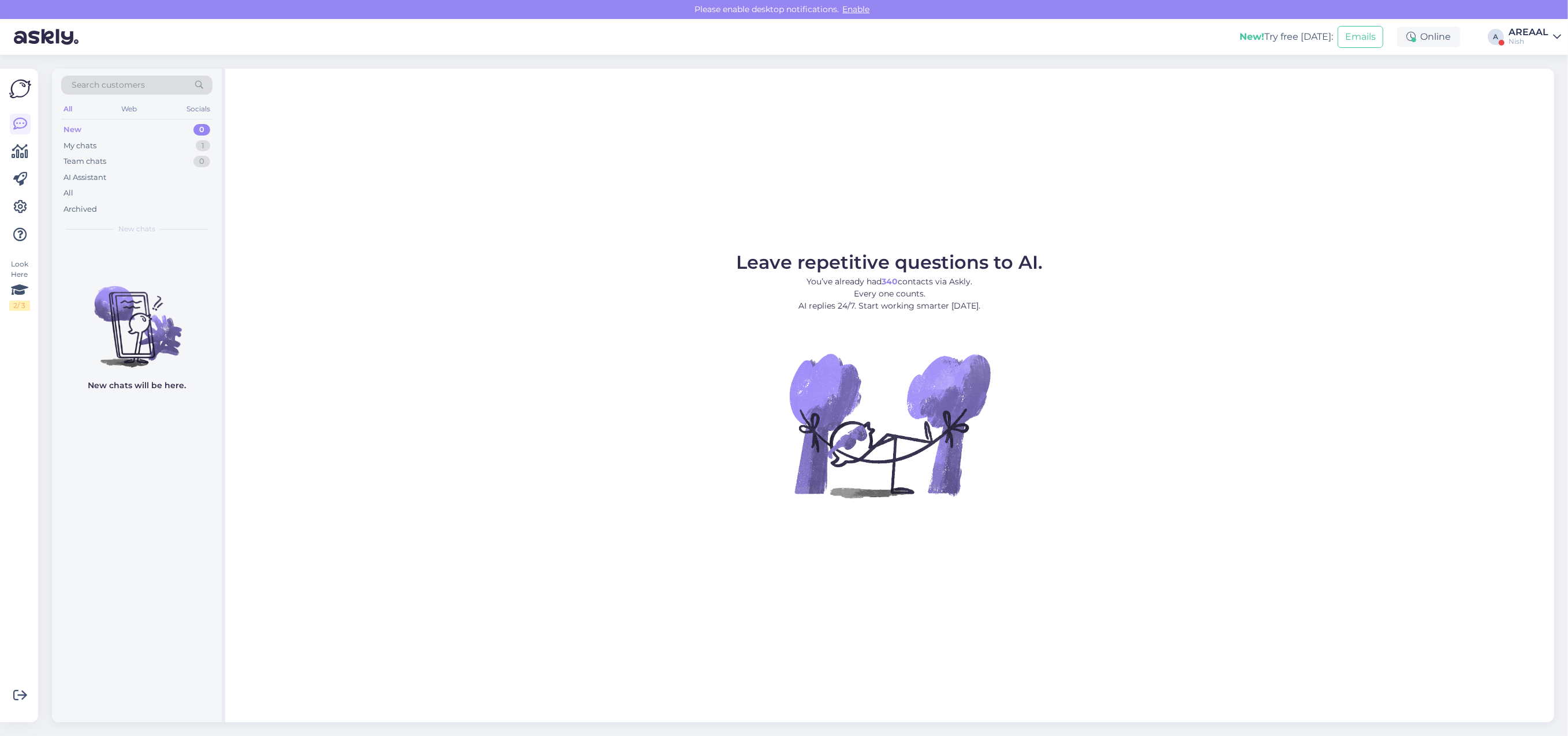
click at [1537, 24] on div "New! Try free [DATE]: Emails Online A AREAAL Nish" at bounding box center [784, 37] width 1568 height 36
click at [1542, 40] on div "Nish" at bounding box center [1528, 41] width 40 height 9
click at [1548, 62] on button "Open" at bounding box center [1535, 64] width 33 height 18
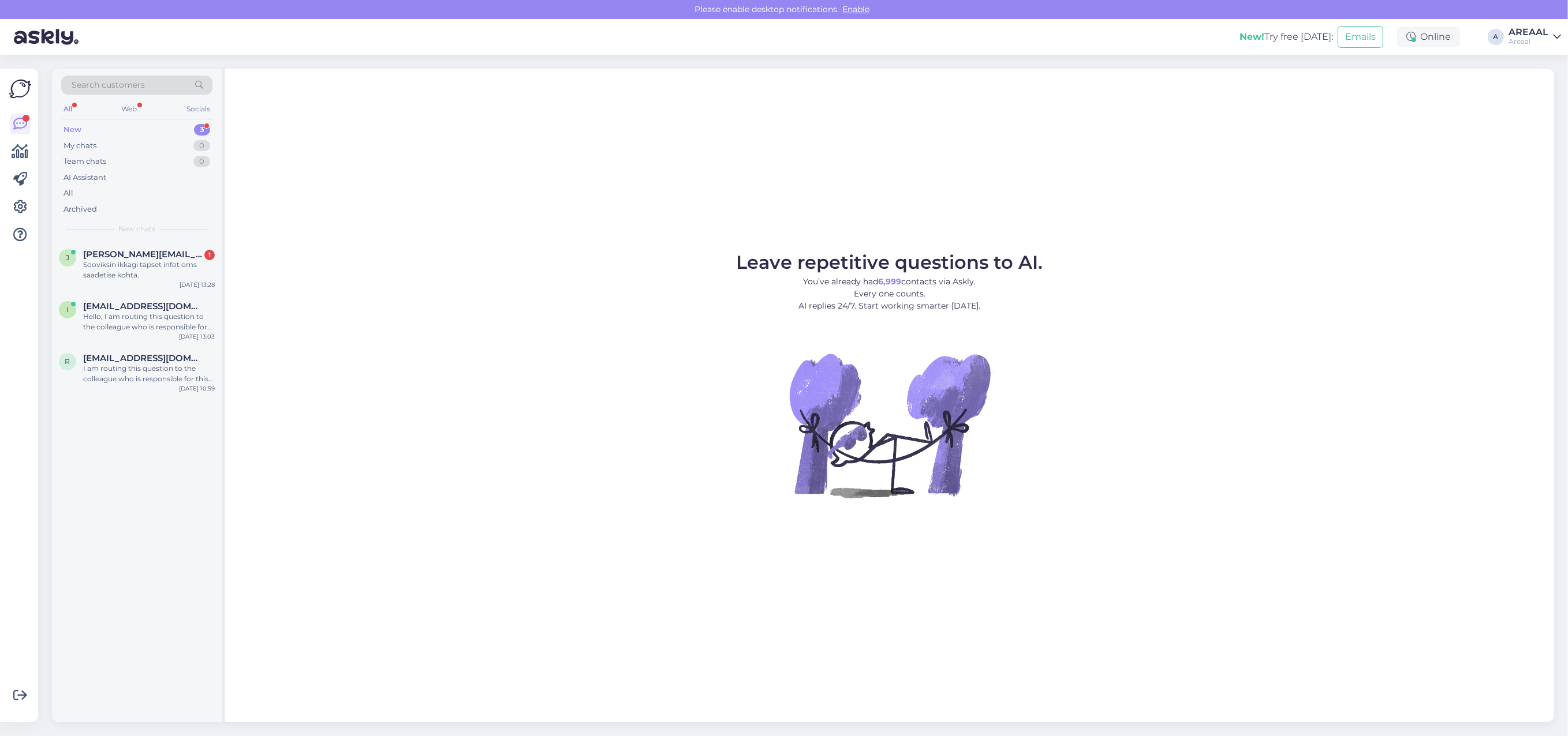
click at [382, 184] on div "Leave repetitive questions to AI. You’ve already had 6,999 contacts via Askly. …" at bounding box center [890, 395] width 1330 height 653
click at [385, 189] on div "Leave repetitive questions to AI. You’ve already had 6,999 contacts via Askly. …" at bounding box center [890, 395] width 1330 height 653
click at [105, 263] on div "Sooviksin ikkagi täpset infot oms saadetise kohta." at bounding box center [149, 270] width 132 height 21
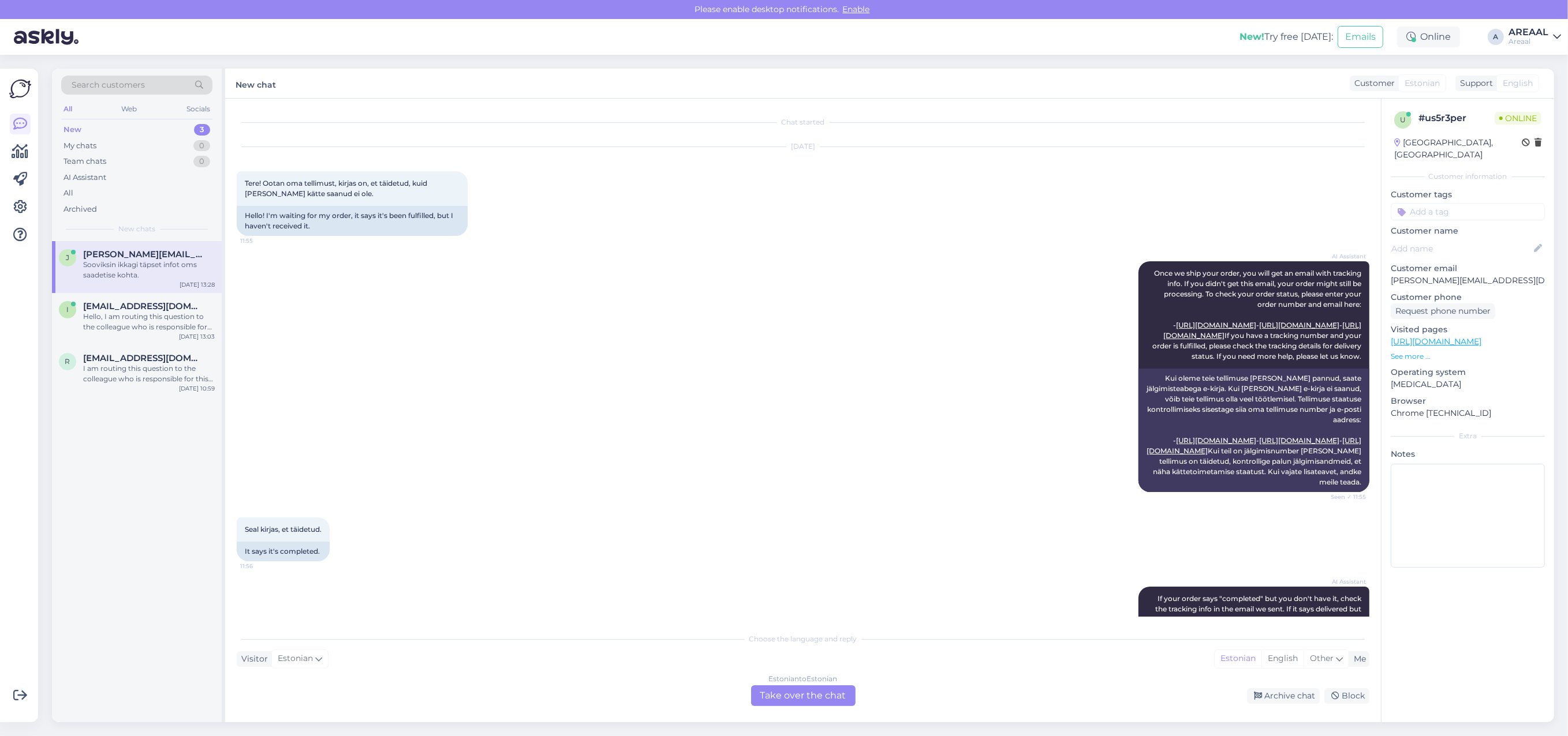
scroll to position [1357, 0]
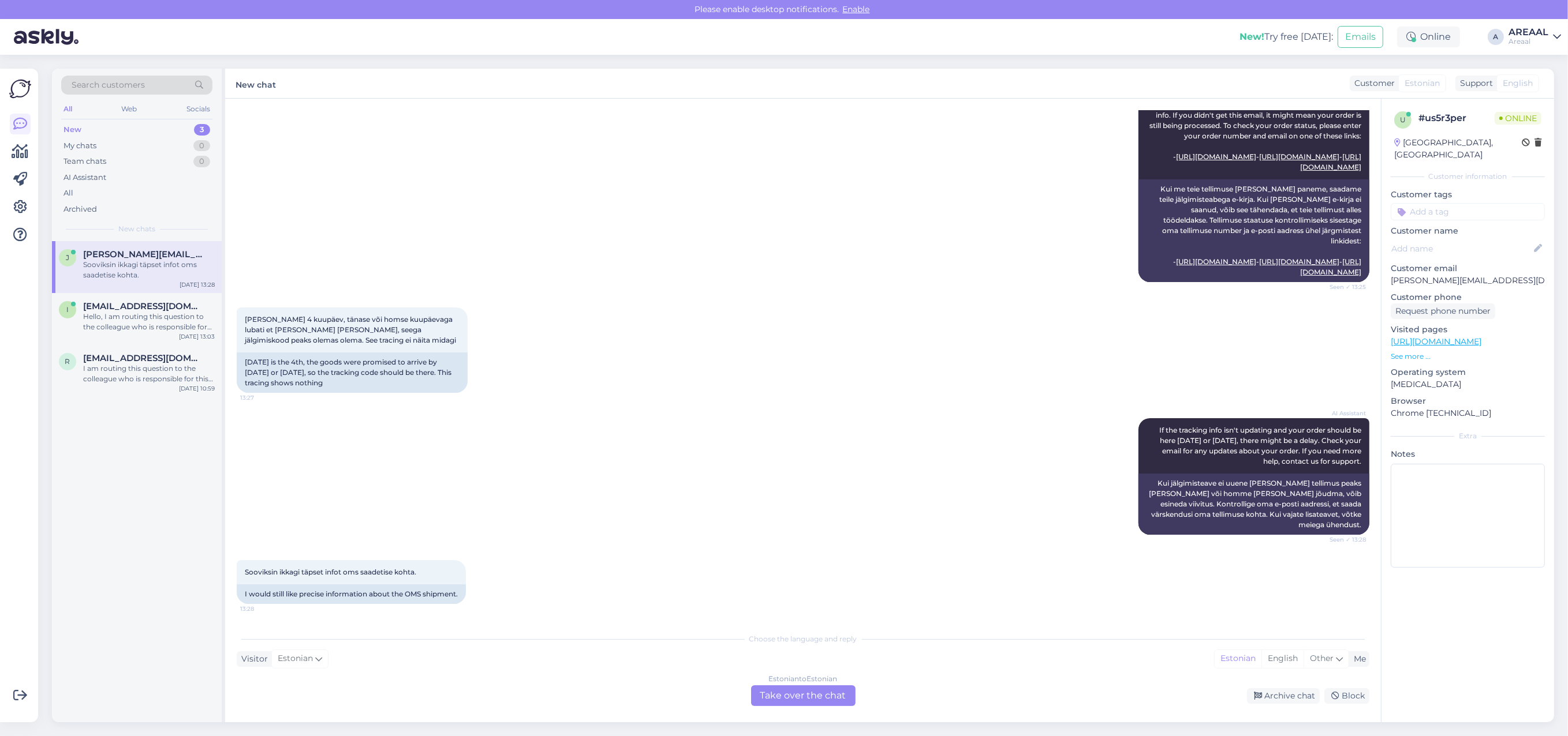
click at [795, 698] on div "Estonian to Estonian Take over the chat" at bounding box center [803, 696] width 105 height 21
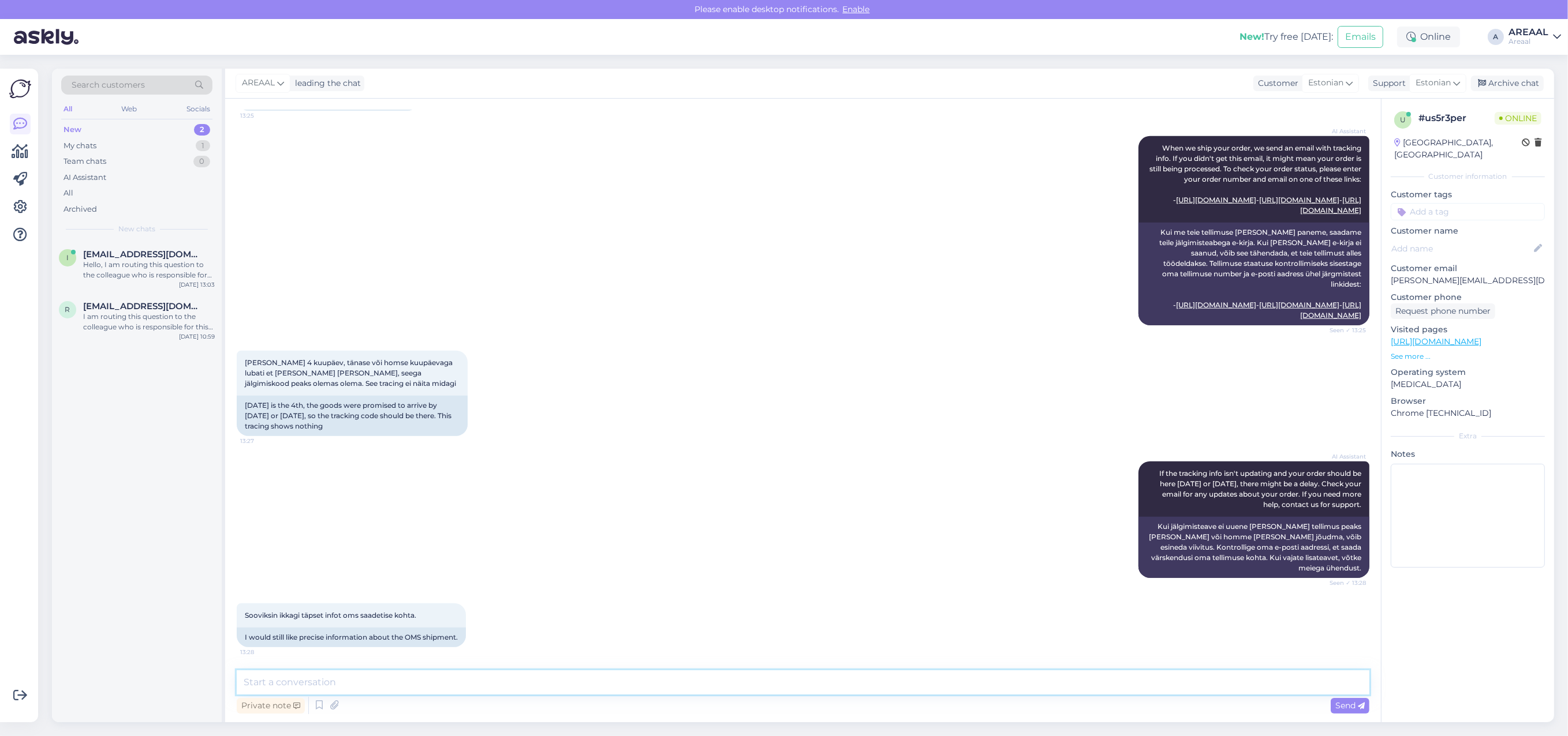
click at [793, 689] on textarea at bounding box center [802, 682] width 1132 height 25
type textarea "Tarne toimub vahemikus"
type textarea "Kui tarne ei ole tänaseks veel toimunud, siis peaks saadetis saabuma homseks"
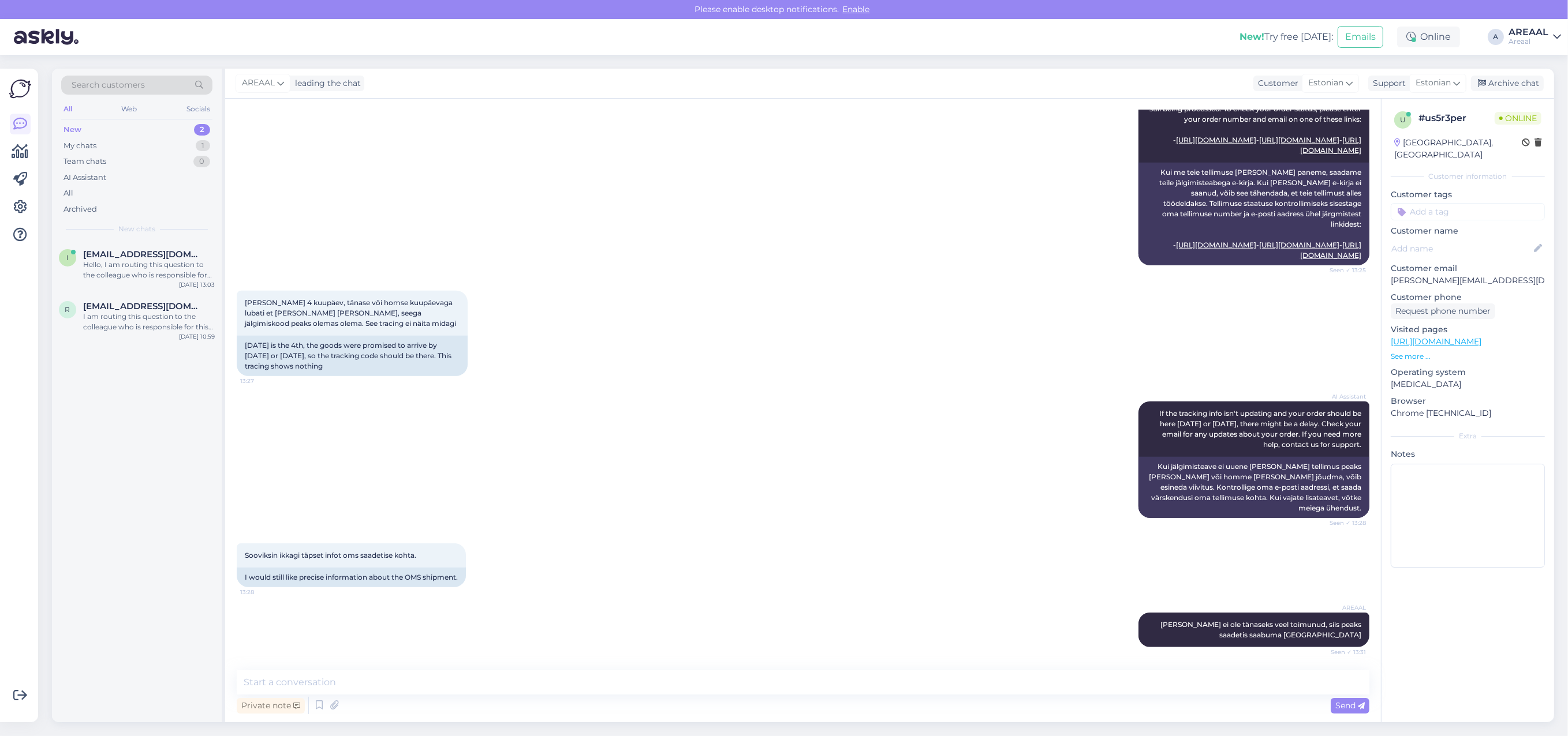
click at [604, 335] on div "Täna 4 kuupäev, tänase või homse kuupäevaga lubati et kaup kohal, seega jälgimi…" at bounding box center [802, 333] width 1132 height 111
click at [132, 285] on div "i indrek.leesi@gmail.com Hello, I am routing this question to the colleague who…" at bounding box center [136, 266] width 170 height 52
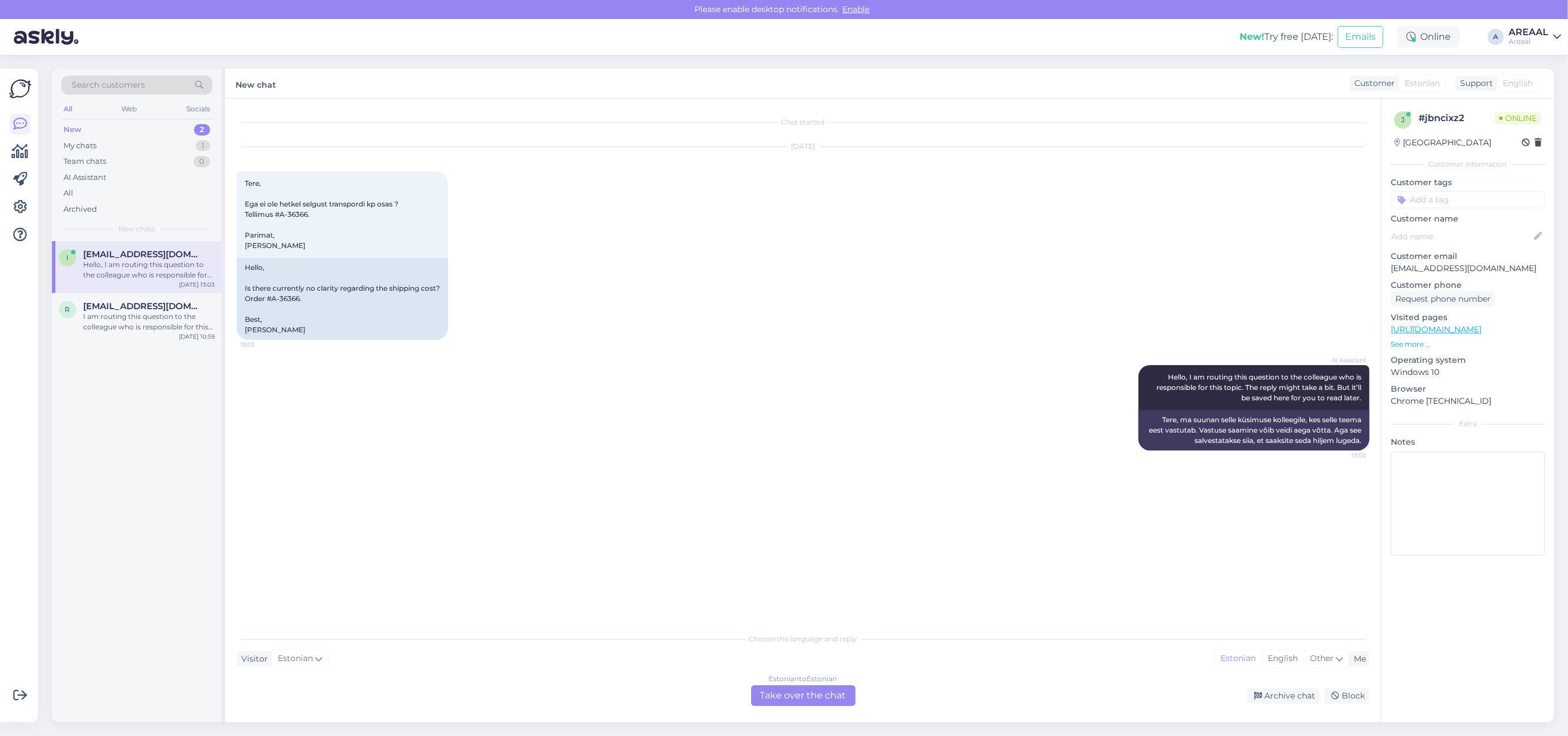
click at [83, 420] on div "i indrek.leesi@gmail.com Hello, I am routing this question to the colleague who…" at bounding box center [136, 481] width 170 height 481
click at [123, 295] on div "r rain5891@gmail.com I am routing this question to the colleague who is respons…" at bounding box center [136, 318] width 170 height 52
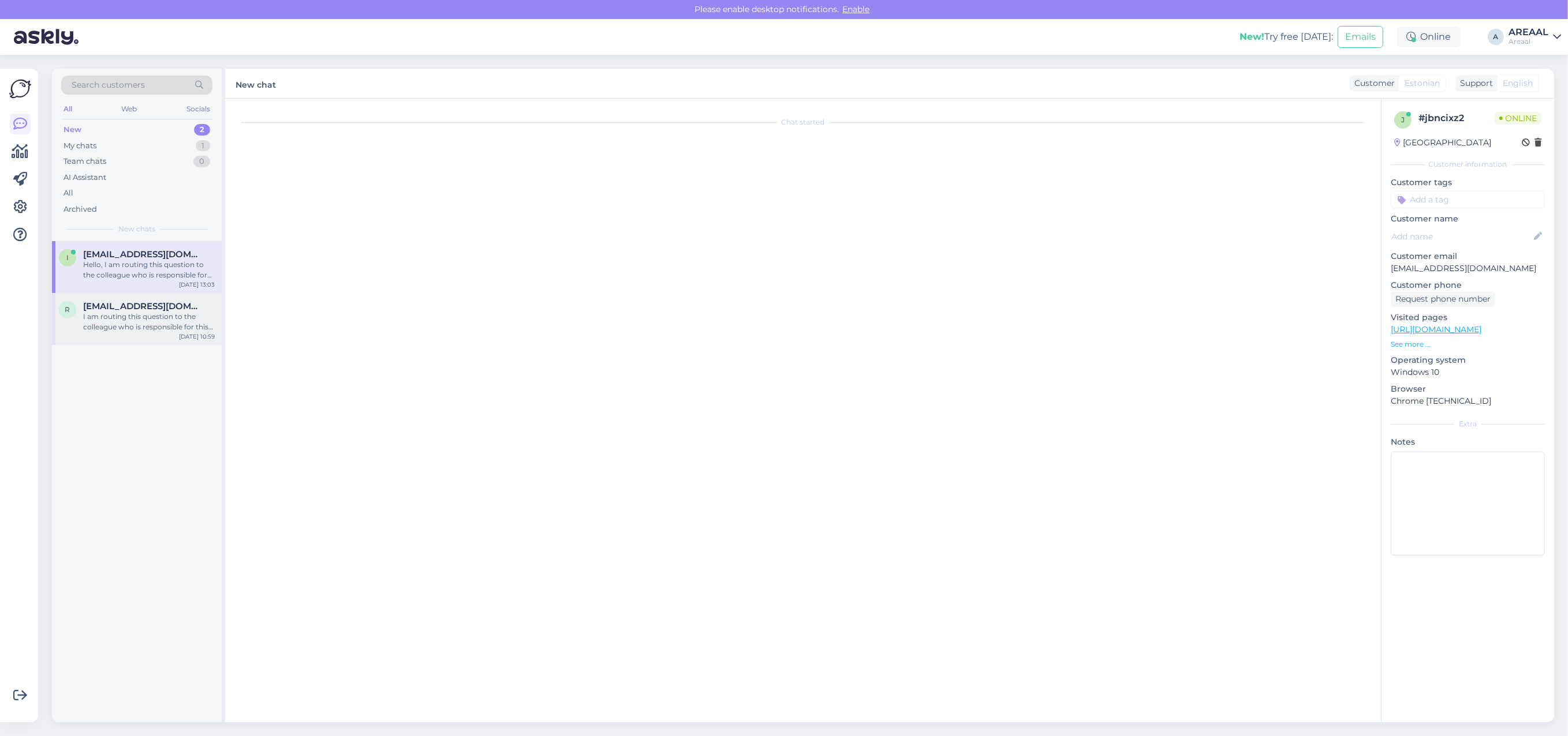
scroll to position [1265, 0]
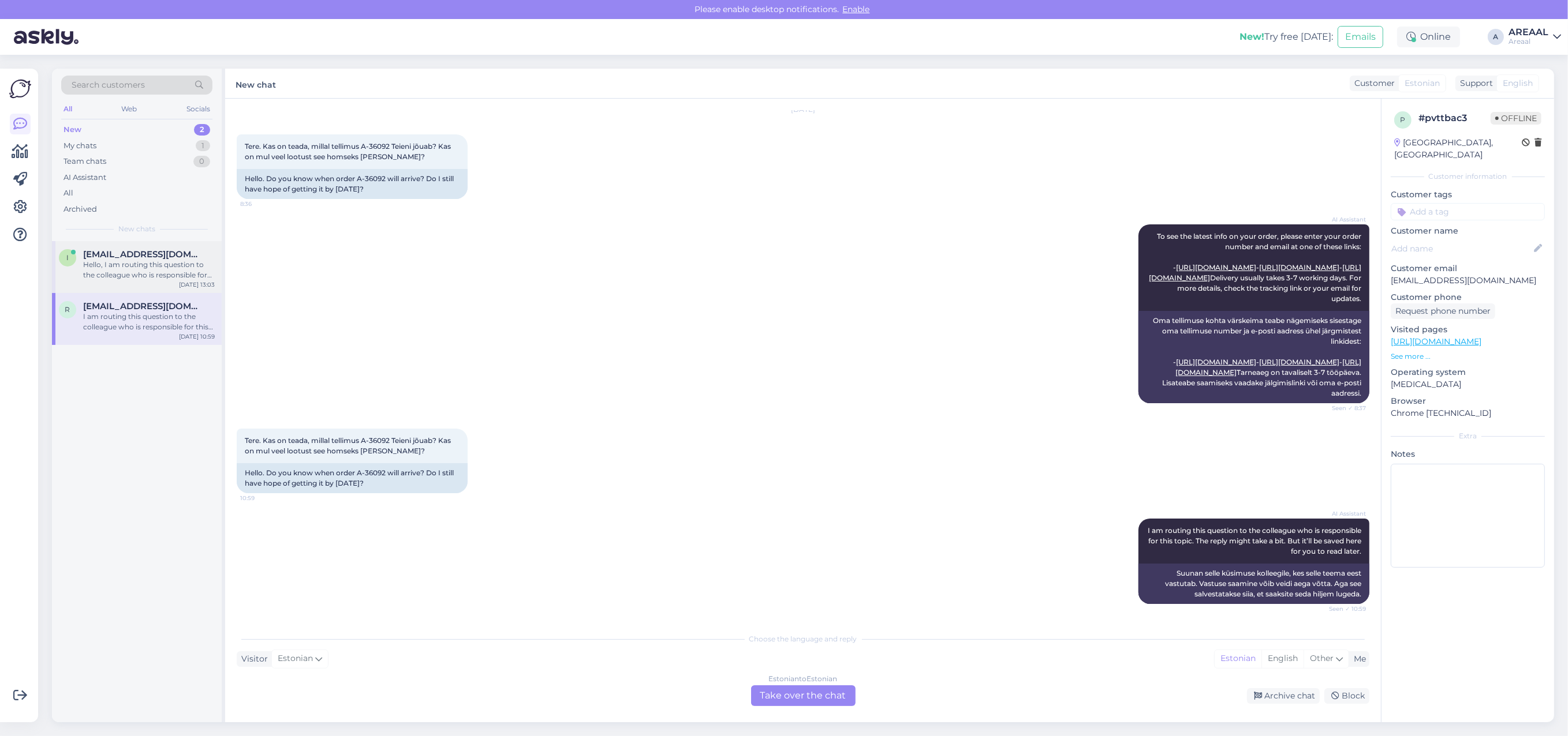
click at [124, 266] on div "Hello, I am routing this question to the colleague who is responsible for this …" at bounding box center [149, 270] width 132 height 21
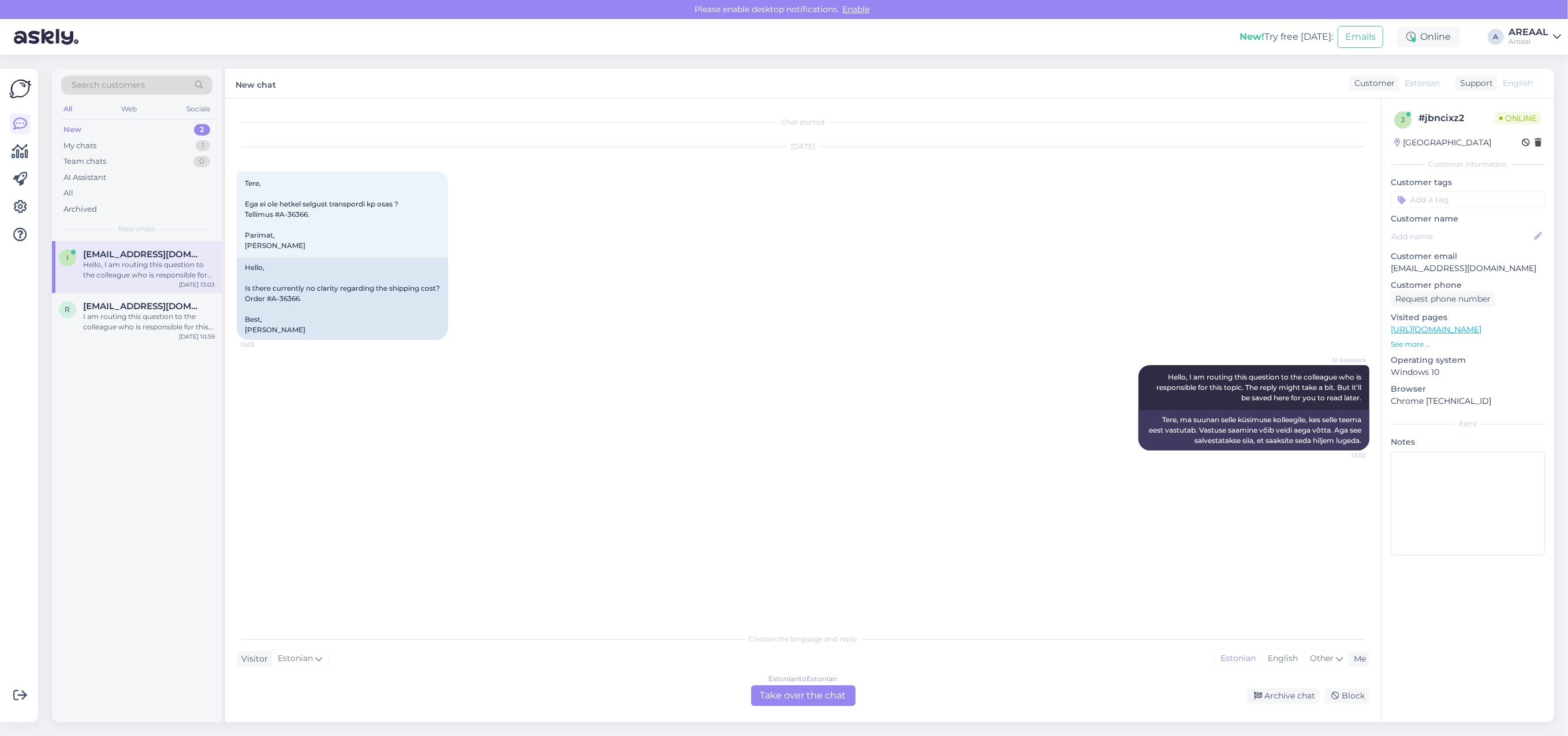
click at [838, 694] on div "Estonian to Estonian Take over the chat" at bounding box center [803, 696] width 105 height 21
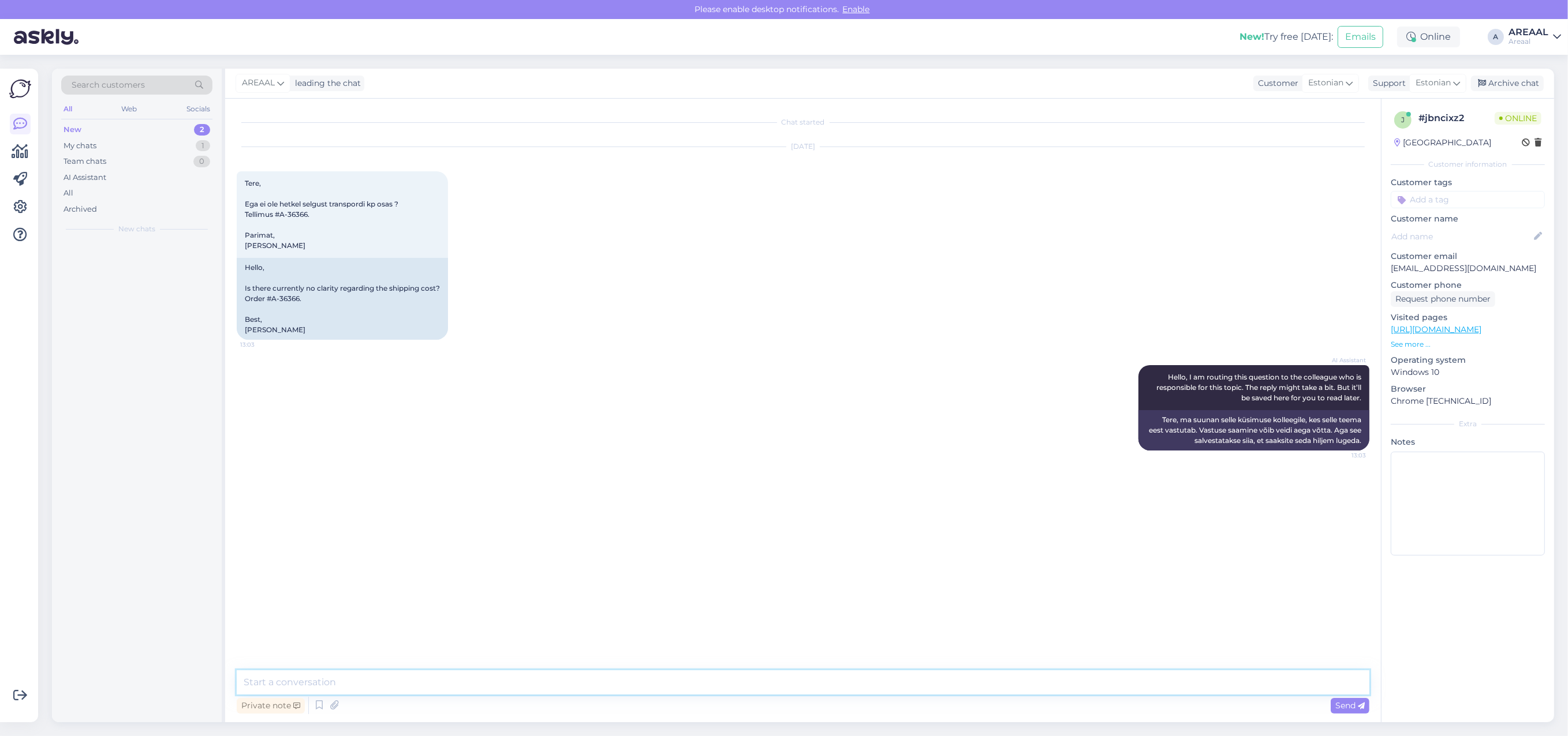
click at [821, 686] on textarea at bounding box center [802, 682] width 1132 height 25
type textarea "Antud mudelile orienteeruv tarneaeg 2 nädalat alates tellimuse vormistamisest"
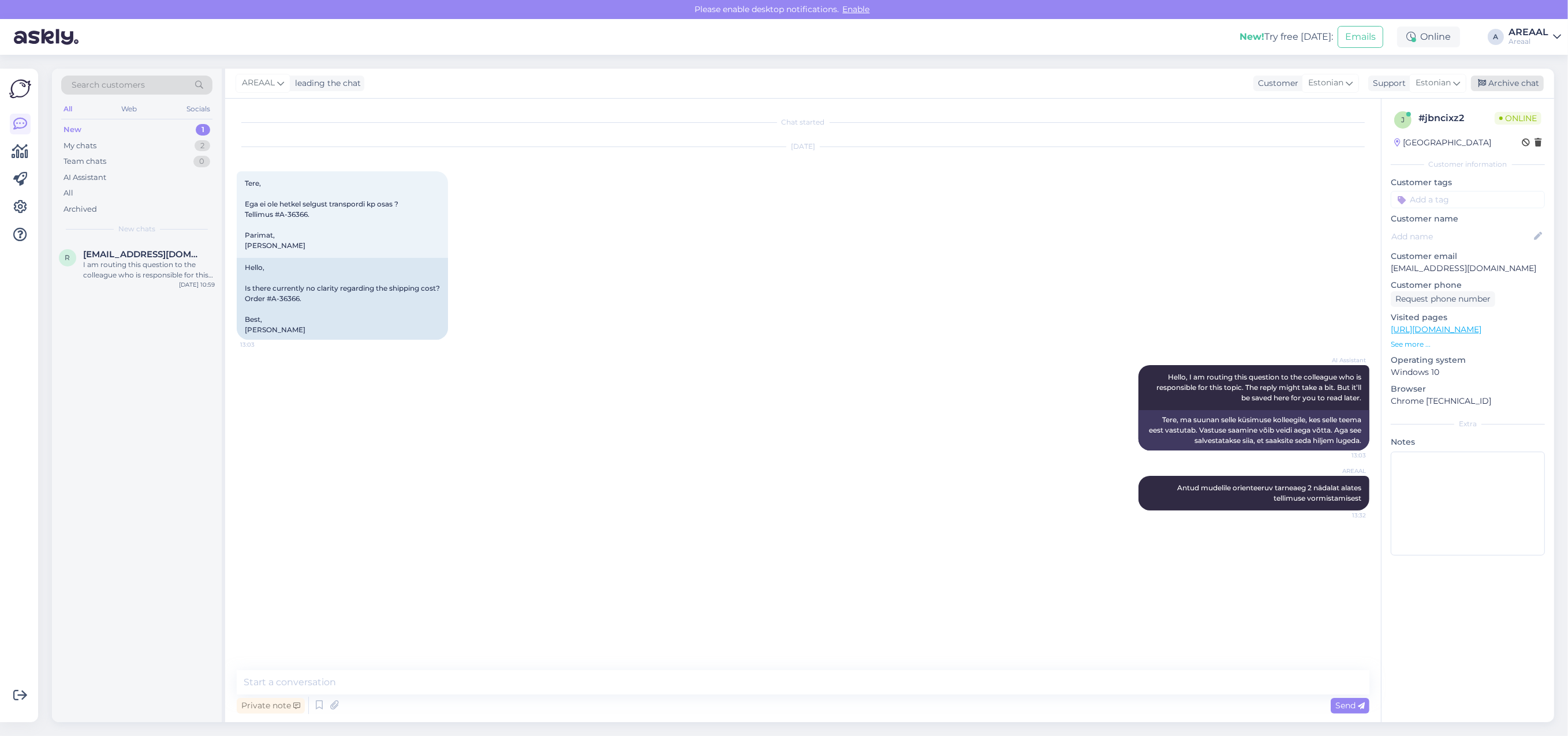
click at [1512, 82] on div "Archive chat" at bounding box center [1507, 84] width 73 height 16
click at [189, 138] on div "My chats 1" at bounding box center [137, 146] width 151 height 16
click at [182, 263] on div "Kui tarne ei ole tänaseks veel toimunud, siis peaks saadetis saabuma homseks" at bounding box center [149, 270] width 132 height 21
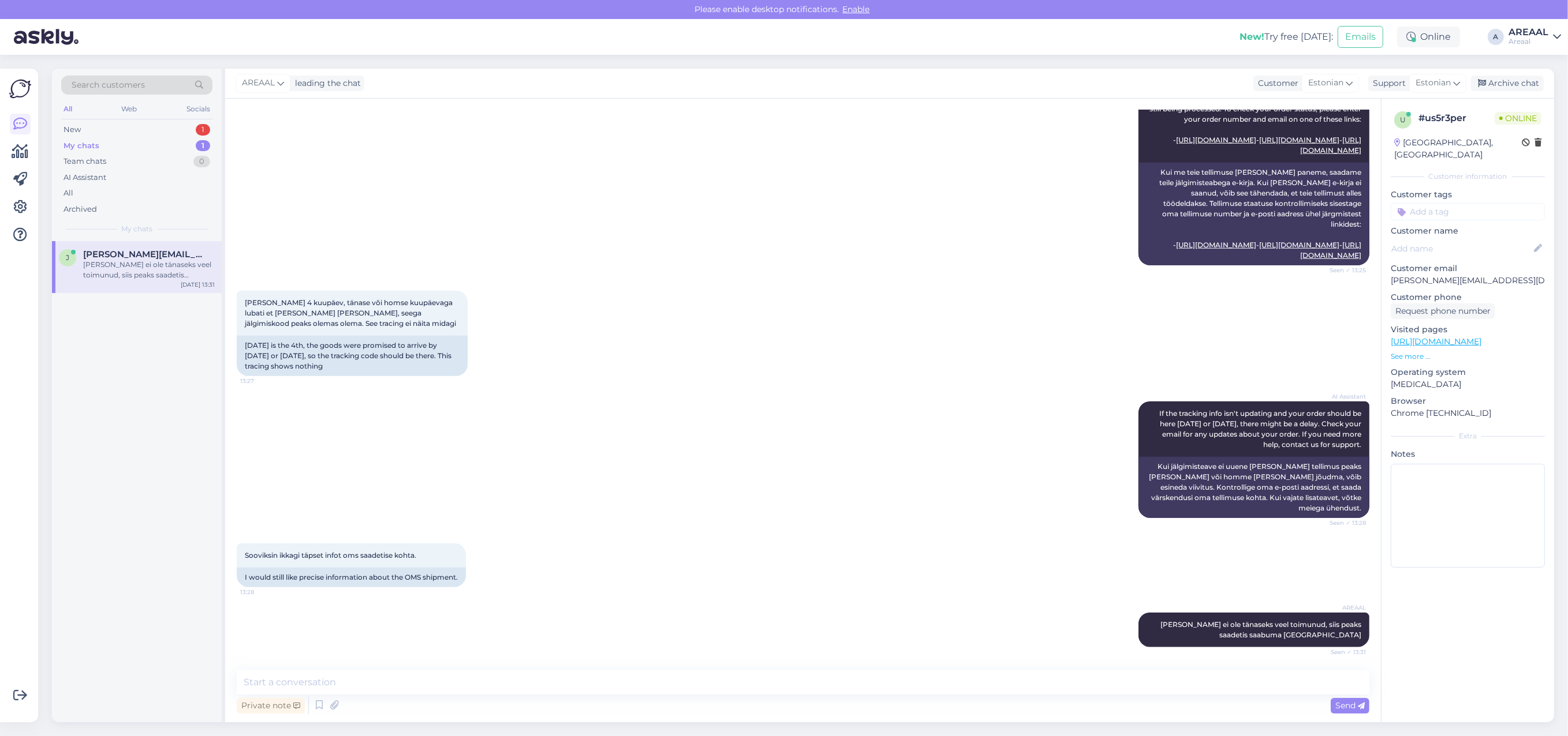
click at [962, 261] on div "AI Assistant When we ship your order, we send an email with tracking info. If y…" at bounding box center [802, 171] width 1132 height 215
click at [1494, 88] on div "Archive chat" at bounding box center [1507, 84] width 73 height 16
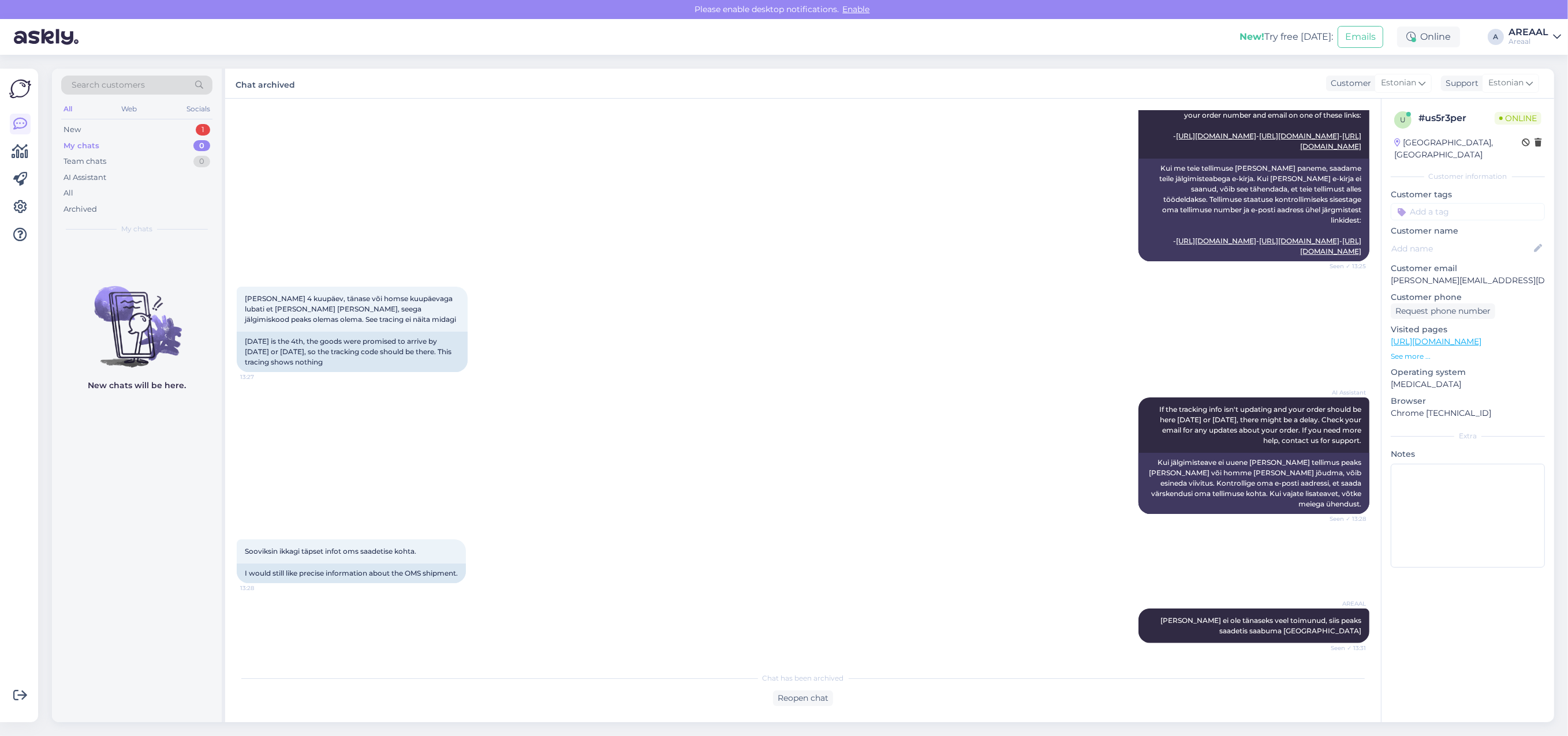
click at [720, 247] on div "AI Assistant When we ship your order, we send an email with tracking info. If y…" at bounding box center [802, 167] width 1132 height 215
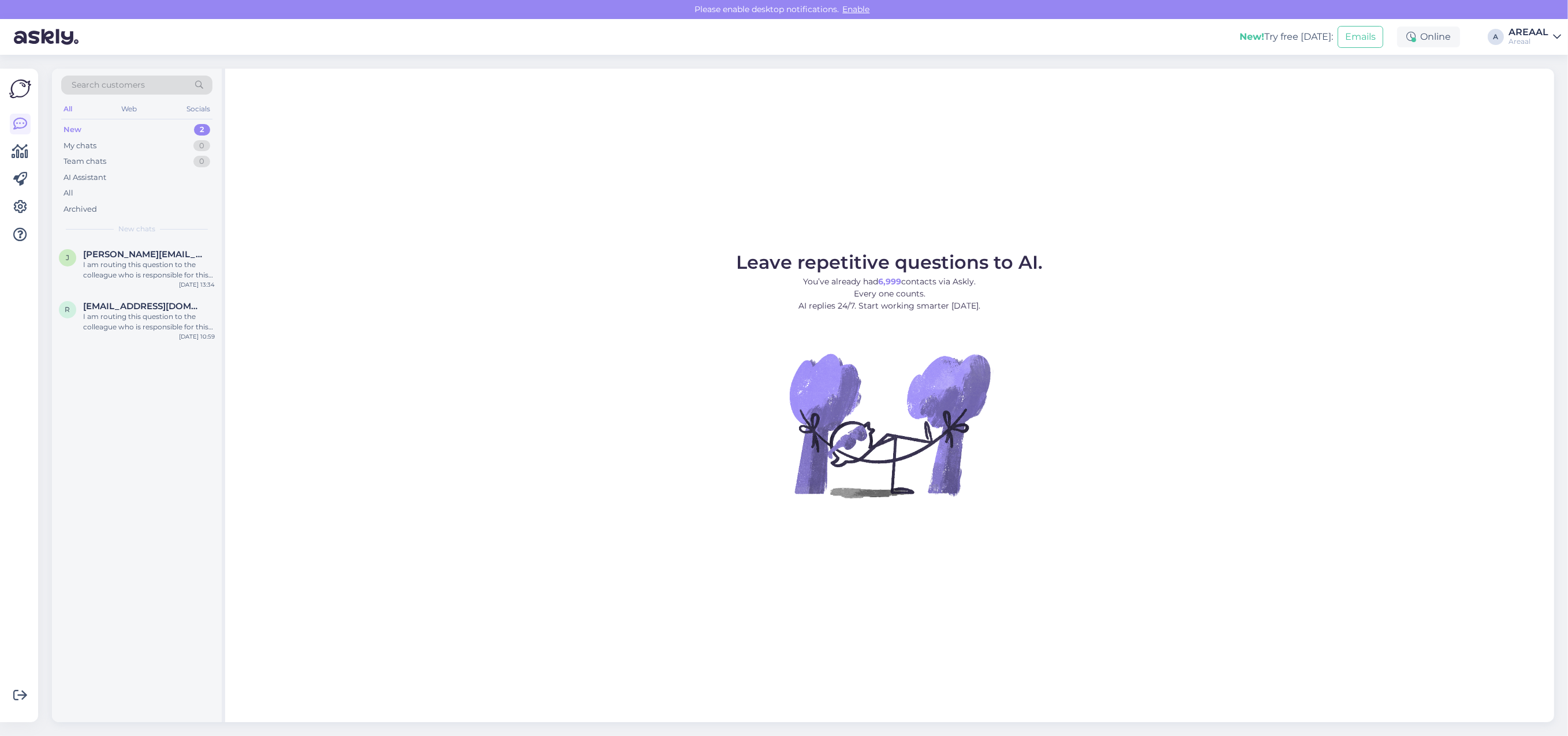
click at [319, 248] on div "Leave repetitive questions to AI. You’ve already had 6,999 contacts via Askly. …" at bounding box center [890, 395] width 1330 height 653
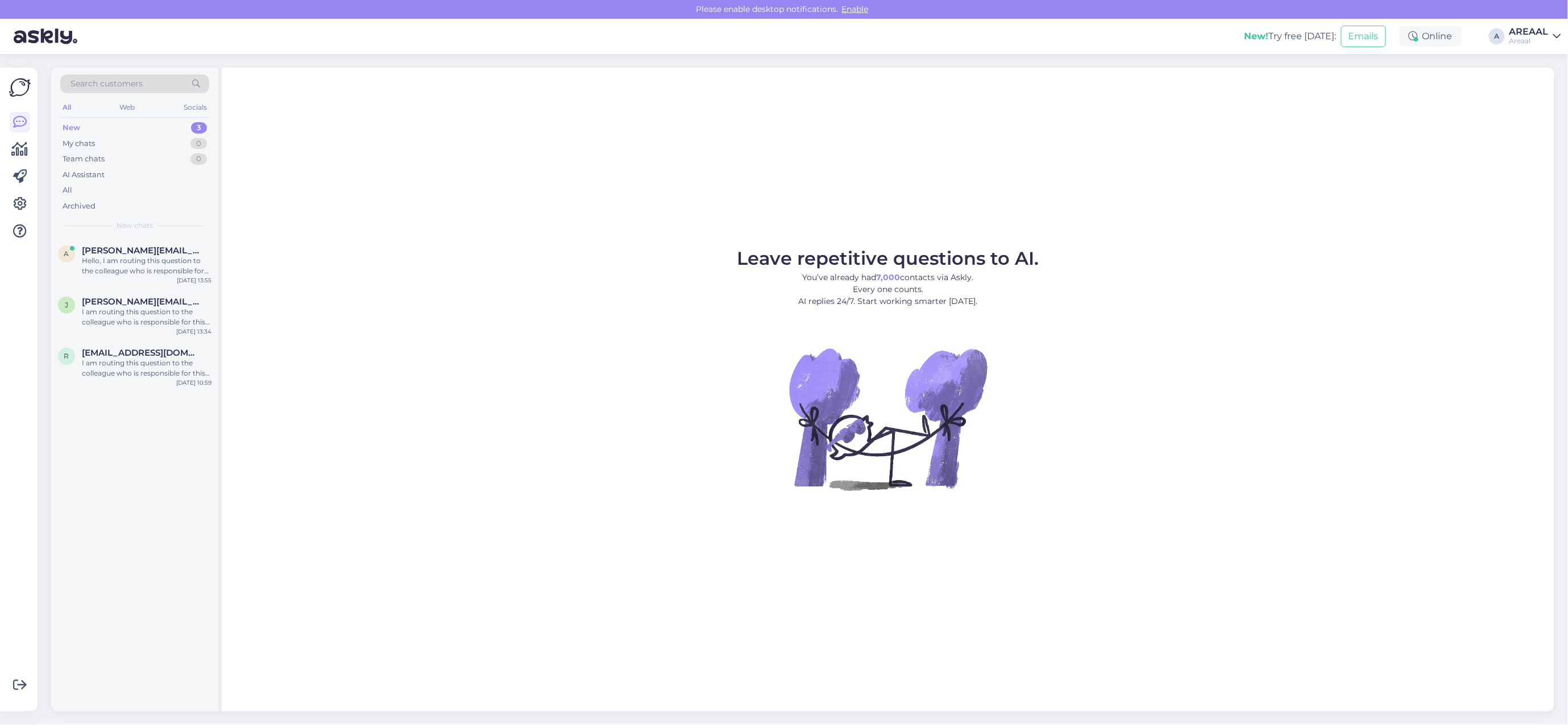
click at [567, 199] on div "Leave repetitive questions to AI. You’ve already had 7,000 contacts via Askly. …" at bounding box center [888, 389] width 1332 height 644
click at [109, 275] on div "Hello, I am routing this question to the colleague who is responsible for this …" at bounding box center [146, 266] width 130 height 21
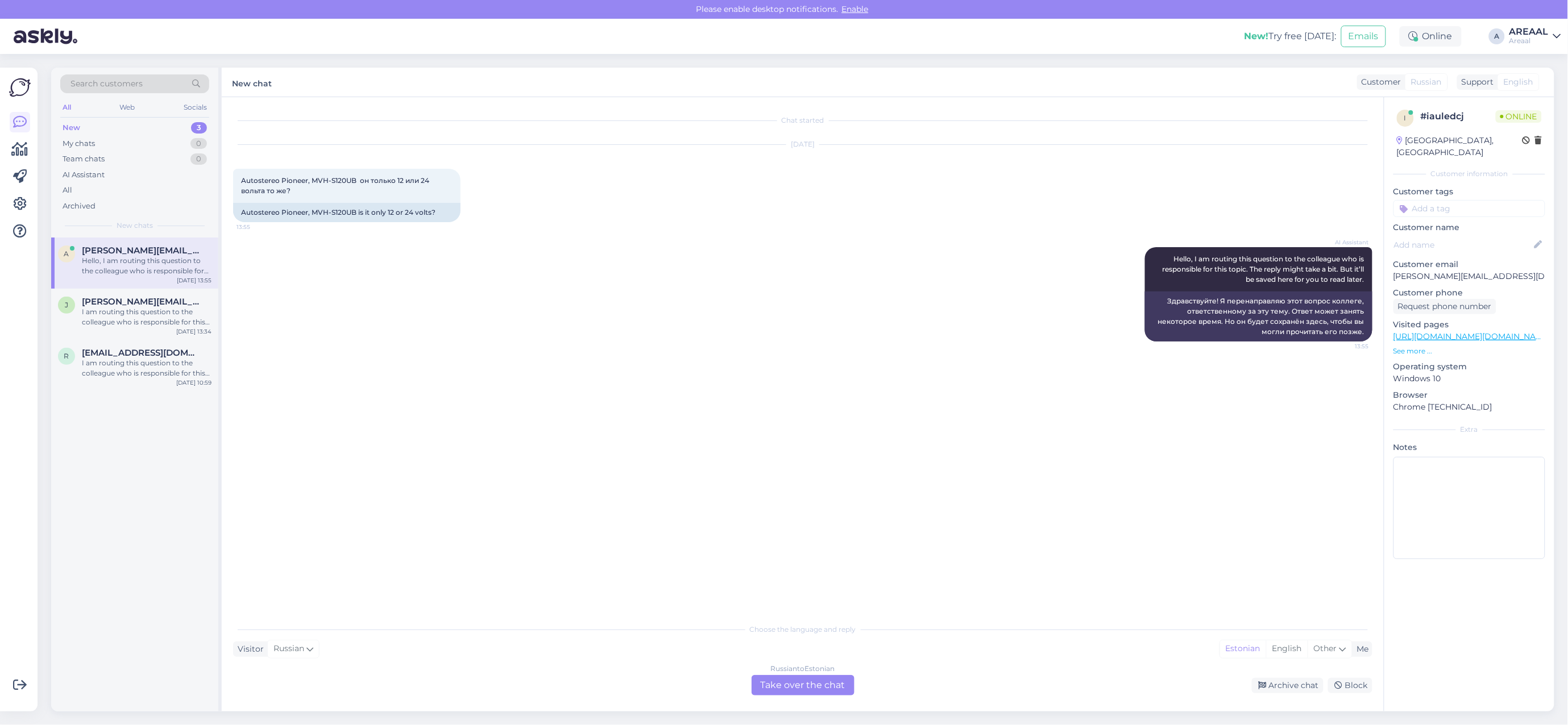
click at [1518, 332] on link "[URL][DOMAIN_NAME][DOMAIN_NAME][DOMAIN_NAME]" at bounding box center [1506, 337] width 226 height 10
click at [801, 660] on div "Choose the language and reply Visitor Russian Me Estonian English Other Russian…" at bounding box center [802, 657] width 1139 height 78
click at [800, 683] on div "Russian to Estonian Take over the chat" at bounding box center [802, 686] width 103 height 21
click at [799, 672] on div "Russian to Estonian" at bounding box center [803, 669] width 64 height 10
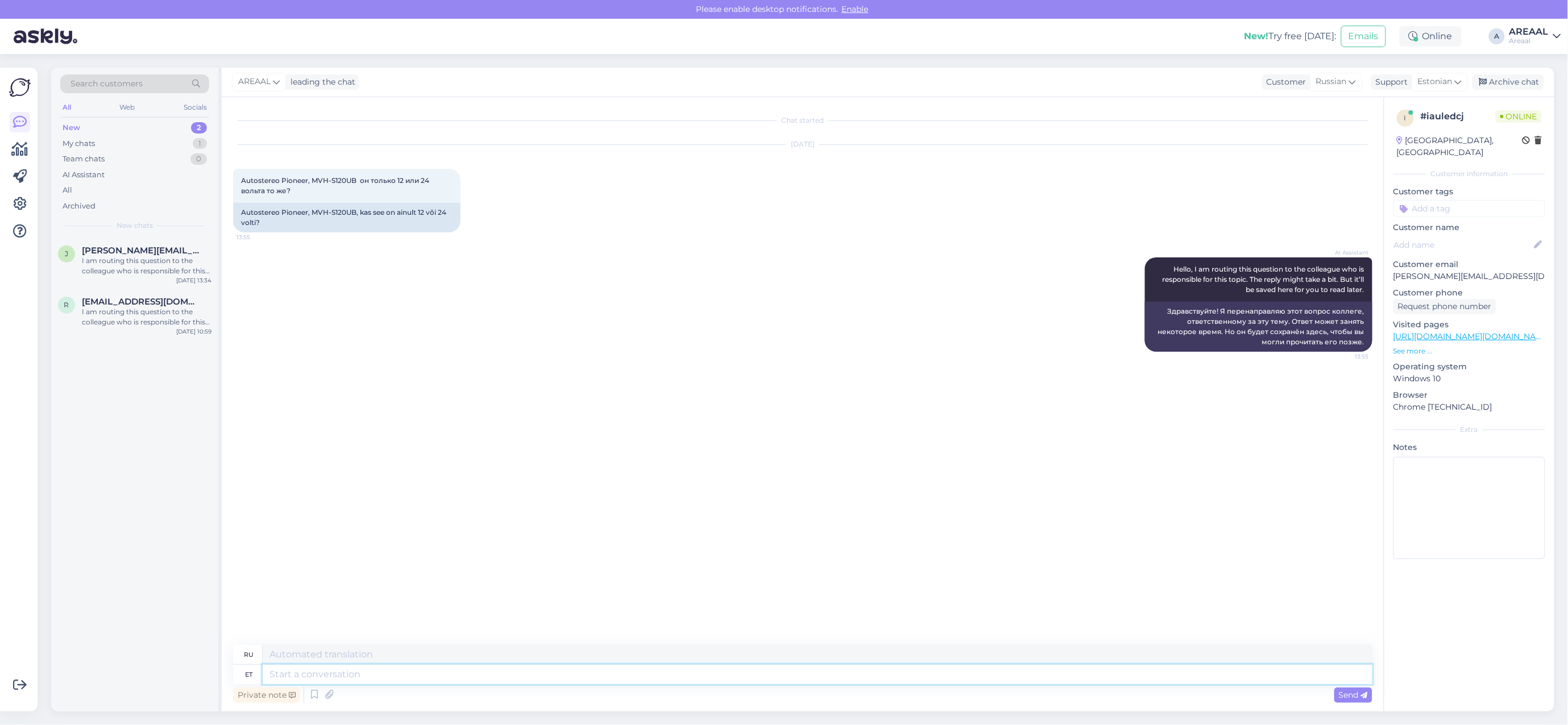
click at [817, 670] on textarea at bounding box center [817, 675] width 1110 height 19
type textarea "Tere!"
type textarea "Привет!"
type textarea "Tere! 12"
type textarea "Привет! 12"
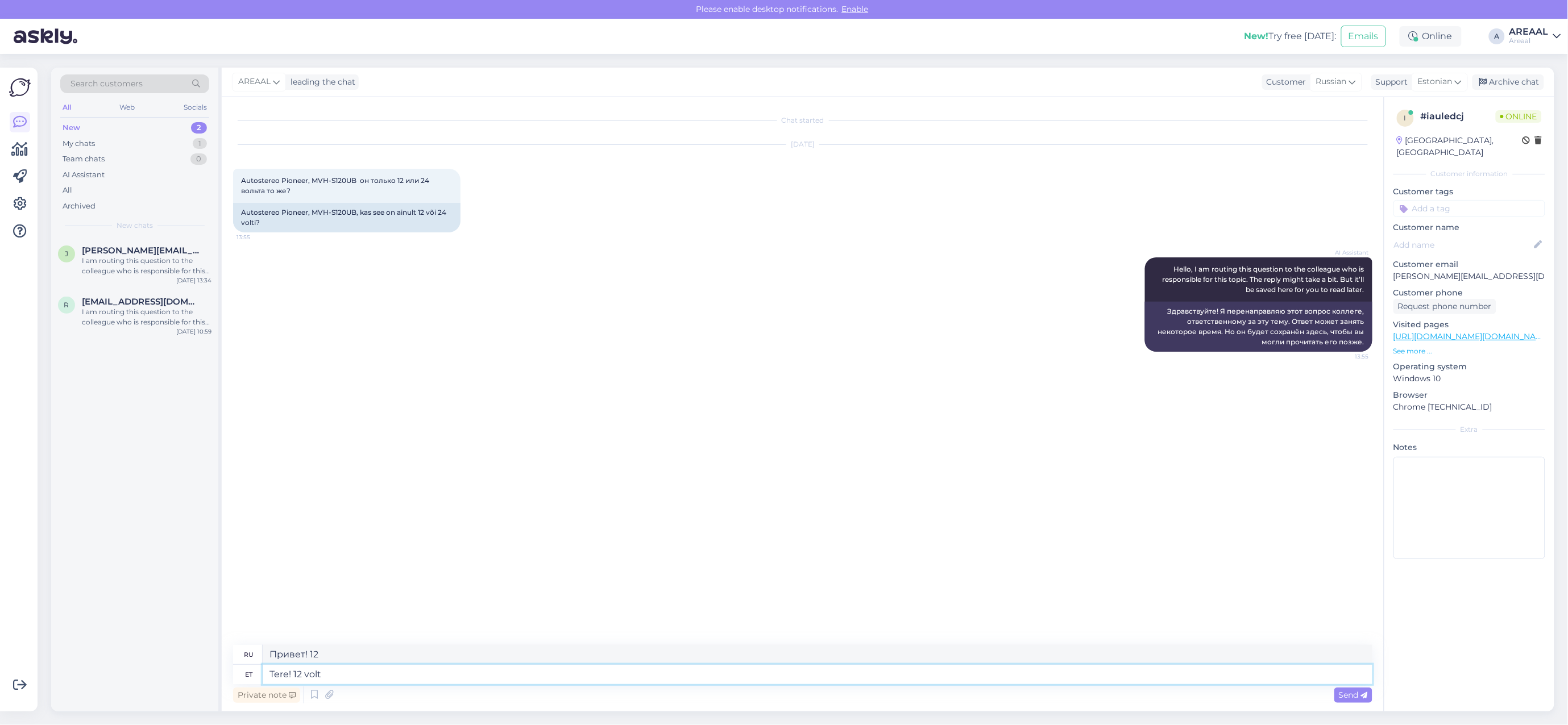
type textarea "Tere! 12 volti"
type textarea "Привет! 12 вольт"
type textarea "Tere päevast! 12 volti"
type textarea "Добрый день! 12 вольт"
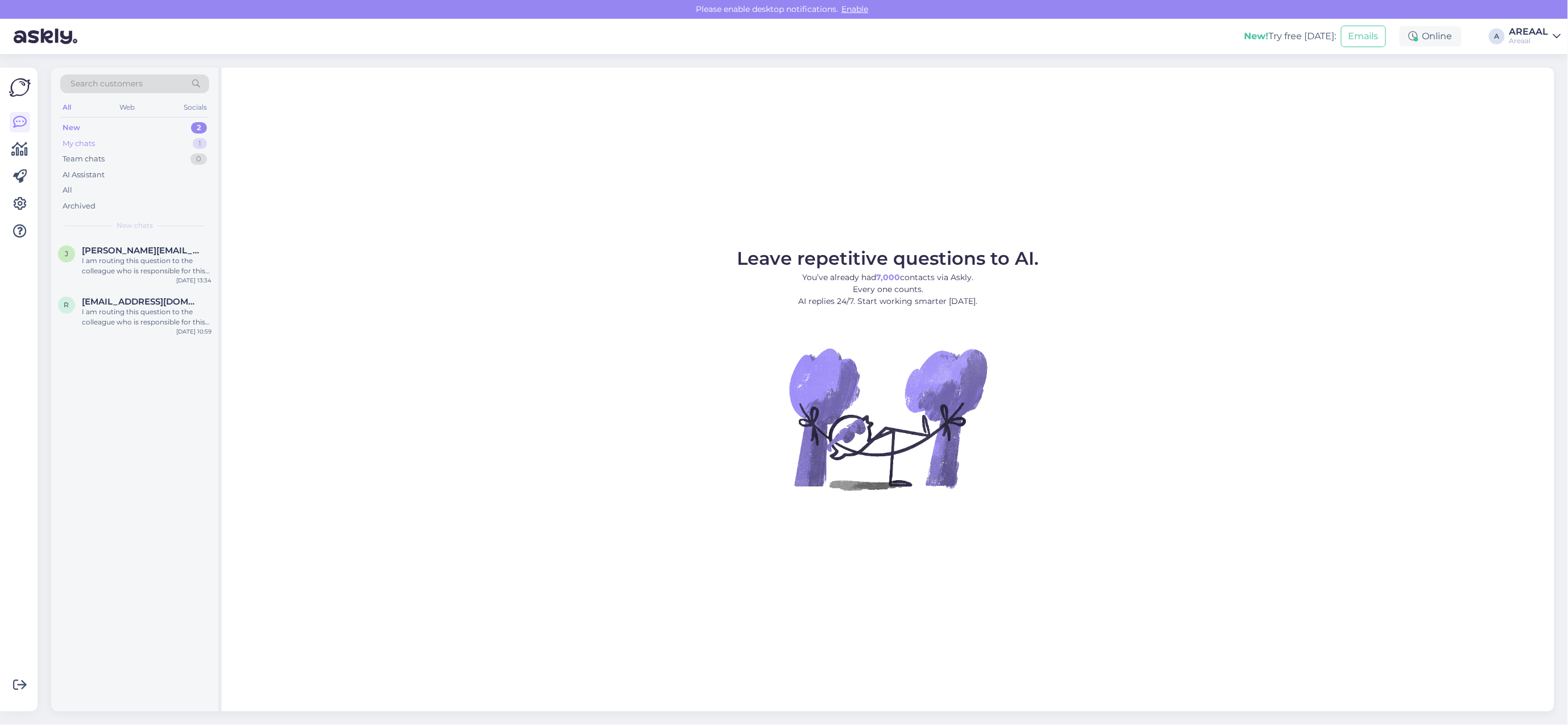
click at [184, 143] on div "My chats 1" at bounding box center [135, 144] width 149 height 16
click at [144, 249] on span "[PERSON_NAME][EMAIL_ADDRESS][DOMAIN_NAME]" at bounding box center [140, 250] width 118 height 10
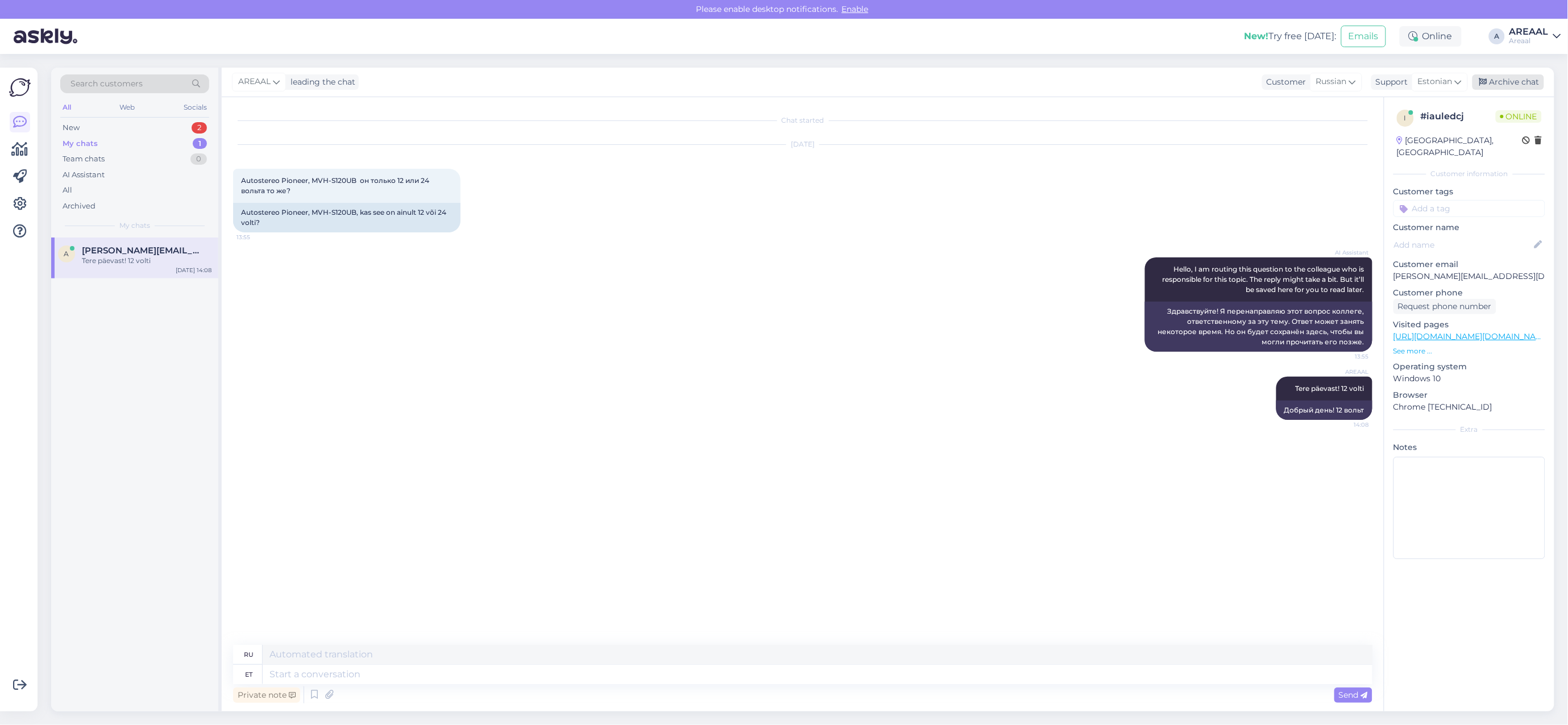
click at [1519, 83] on div "Archive chat" at bounding box center [1508, 82] width 72 height 16
